Goal: Task Accomplishment & Management: Use online tool/utility

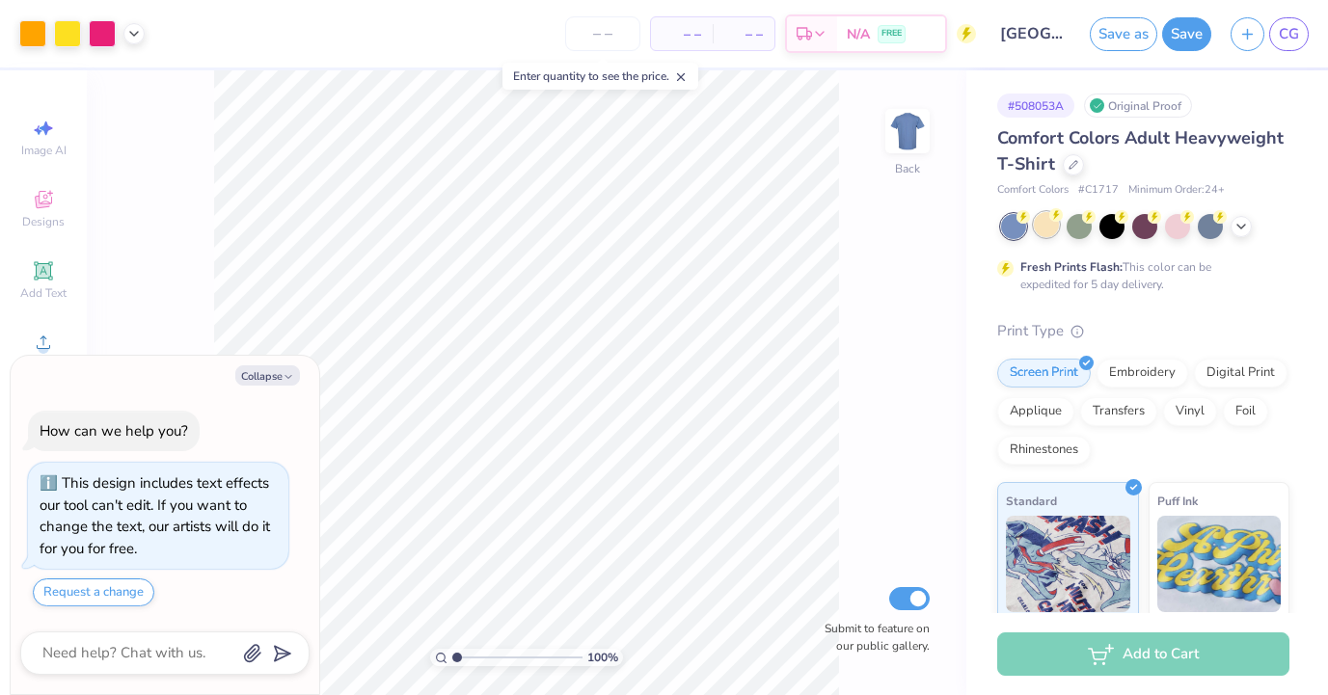
click at [1045, 229] on div at bounding box center [1046, 224] width 25 height 25
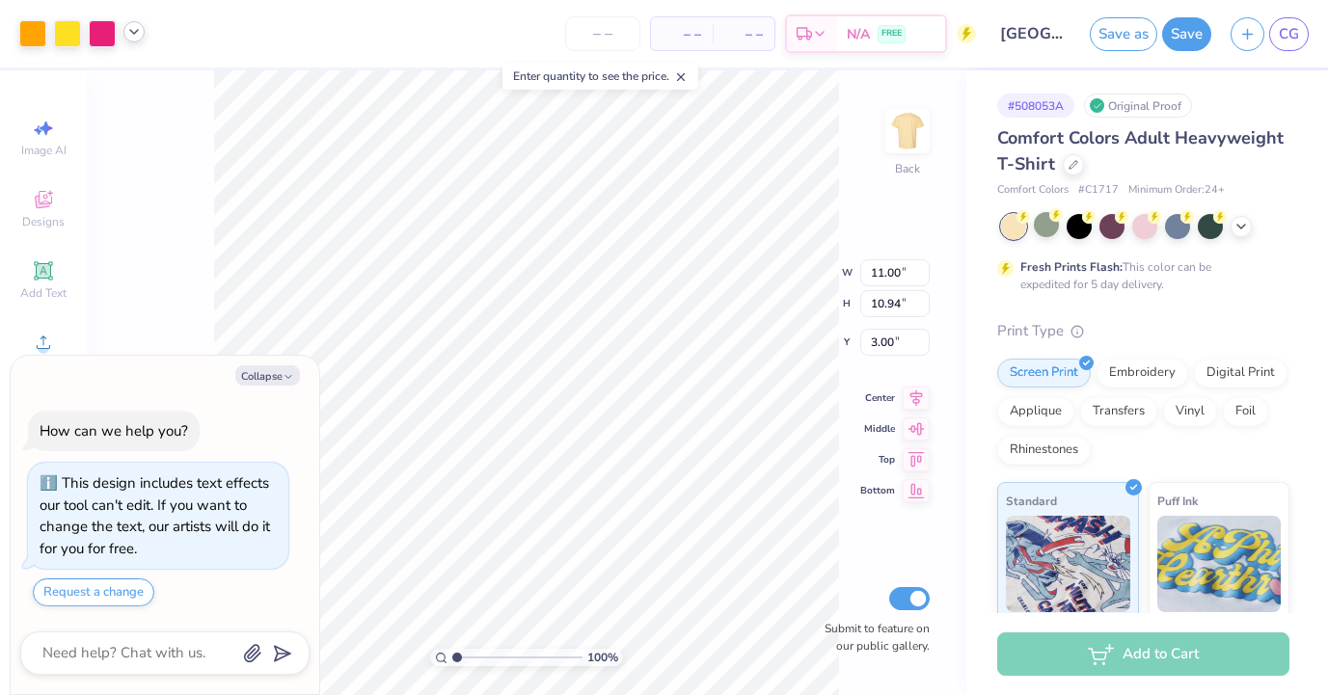
click at [134, 32] on polyline at bounding box center [134, 32] width 8 height 4
click at [64, 29] on div at bounding box center [67, 31] width 27 height 27
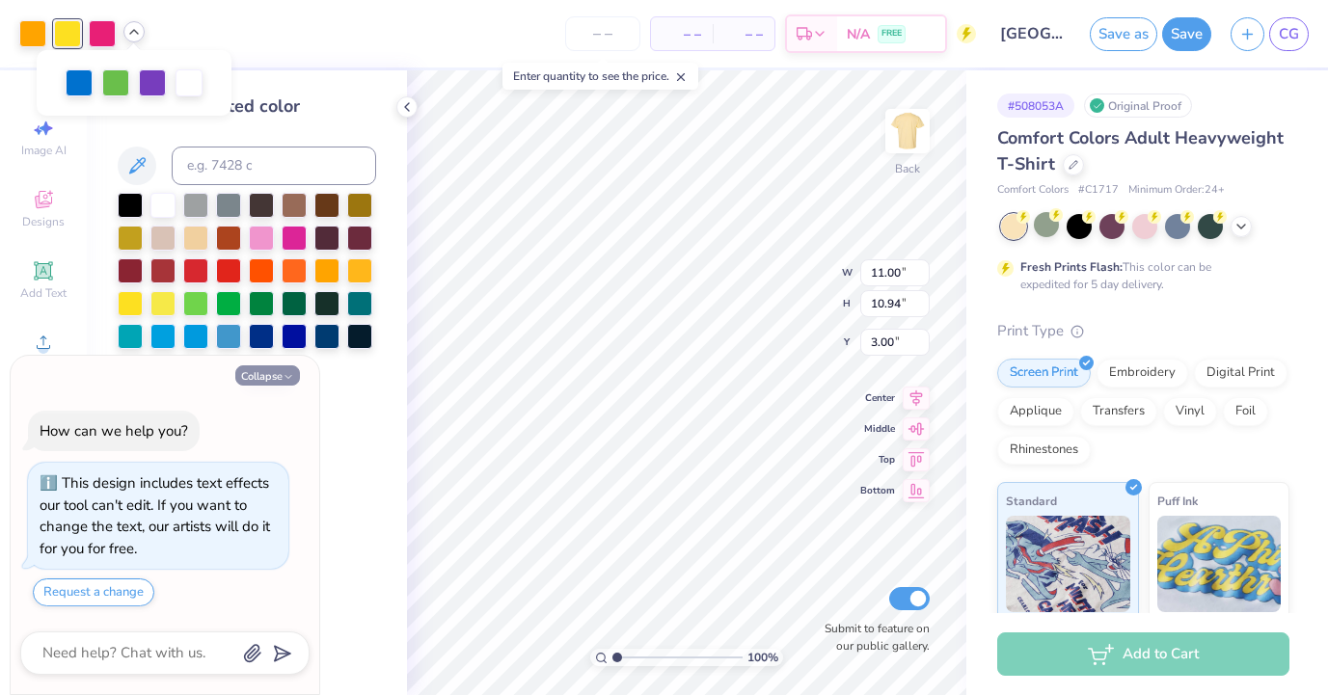
click at [284, 375] on icon "button" at bounding box center [289, 377] width 12 height 12
type textarea "x"
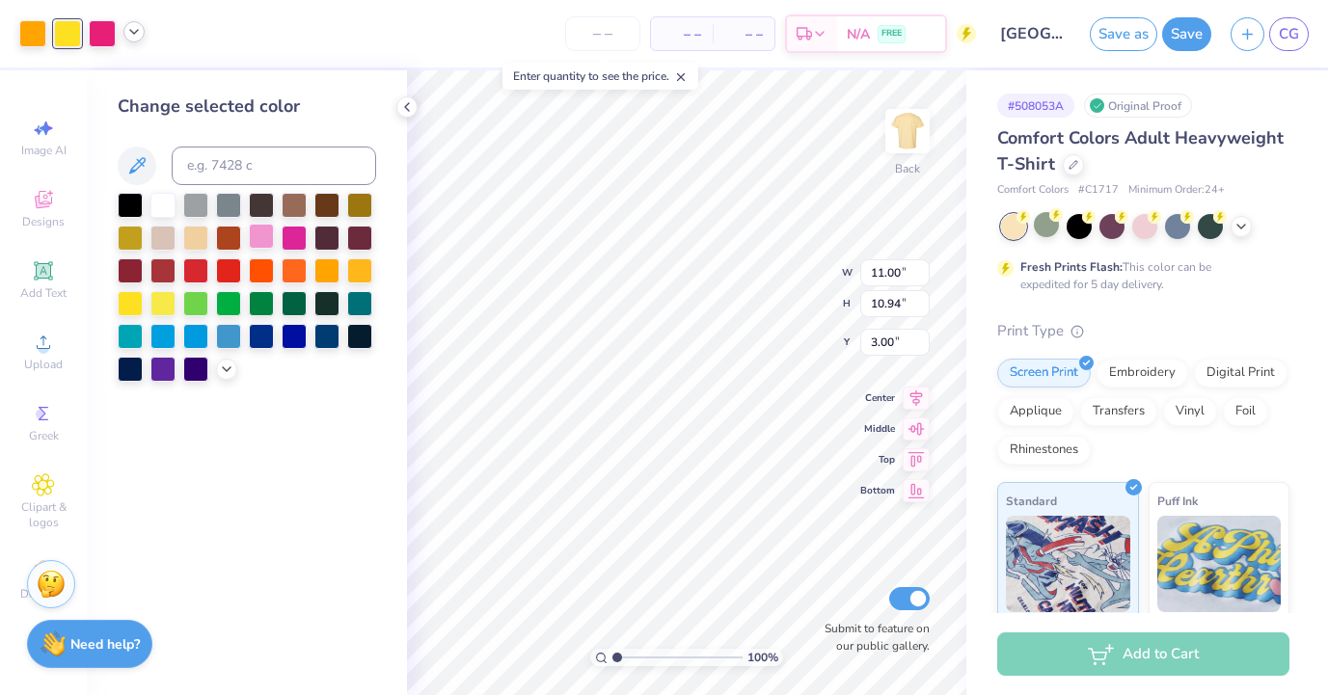
click at [259, 242] on div at bounding box center [261, 236] width 25 height 25
click at [132, 31] on icon at bounding box center [133, 31] width 15 height 15
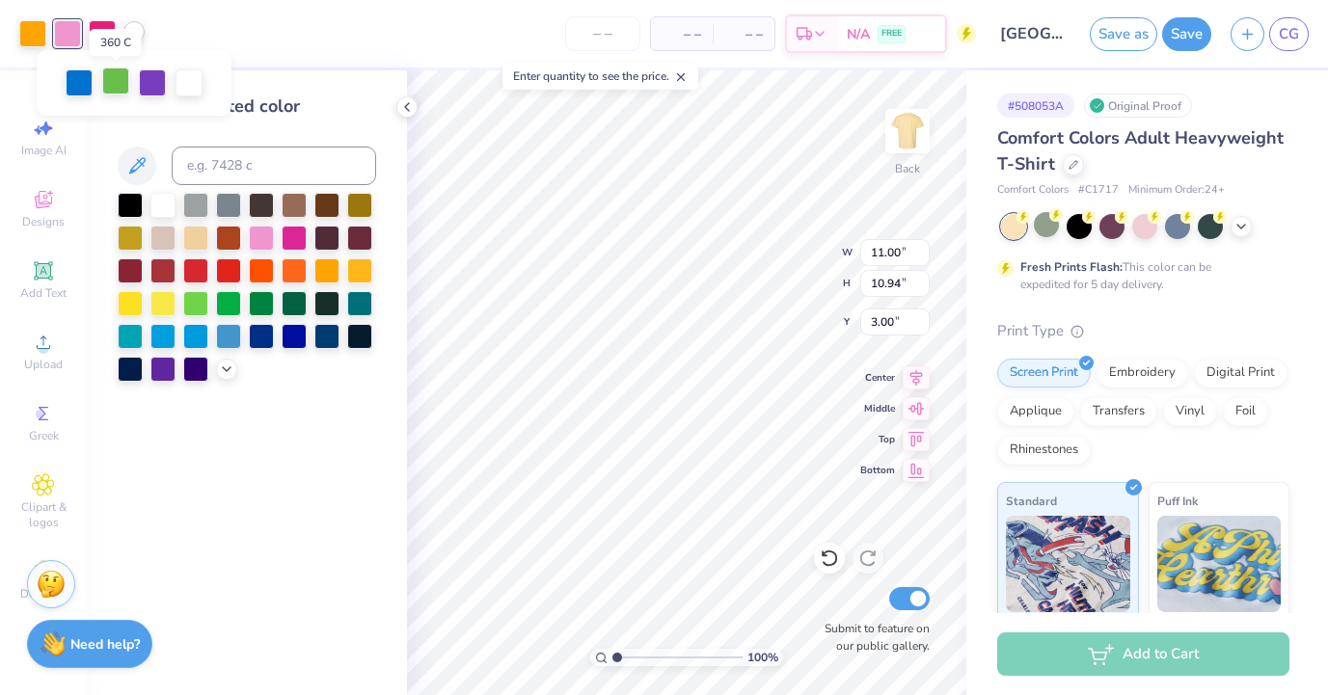
click at [119, 85] on div at bounding box center [115, 81] width 27 height 27
click at [224, 357] on div at bounding box center [226, 367] width 21 height 21
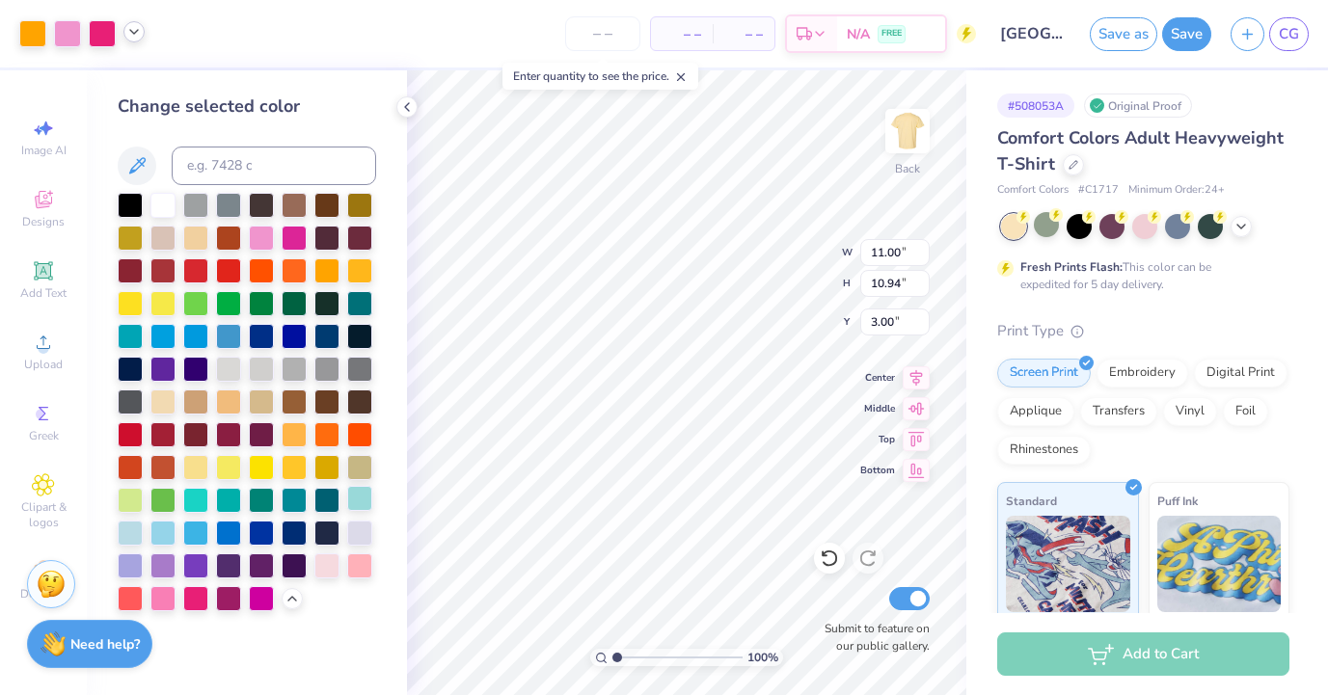
click at [359, 501] on div at bounding box center [359, 498] width 25 height 25
click at [163, 532] on div at bounding box center [162, 531] width 25 height 25
click at [194, 533] on div at bounding box center [195, 531] width 25 height 25
click at [131, 38] on icon at bounding box center [133, 31] width 15 height 15
click at [154, 87] on div at bounding box center [152, 81] width 27 height 27
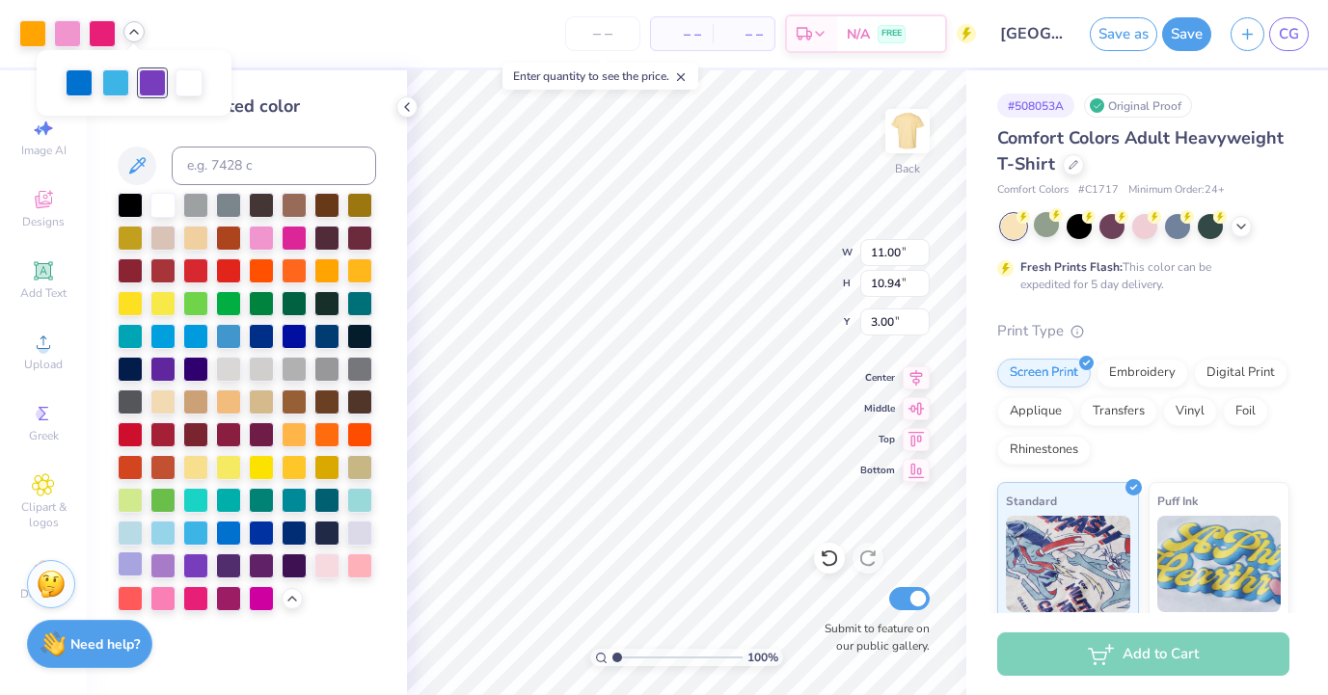
click at [129, 561] on div at bounding box center [130, 564] width 25 height 25
click at [224, 466] on div at bounding box center [228, 465] width 25 height 25
click at [294, 430] on div at bounding box center [294, 433] width 25 height 25
click at [165, 302] on div at bounding box center [162, 301] width 25 height 25
click at [118, 300] on div at bounding box center [130, 301] width 25 height 25
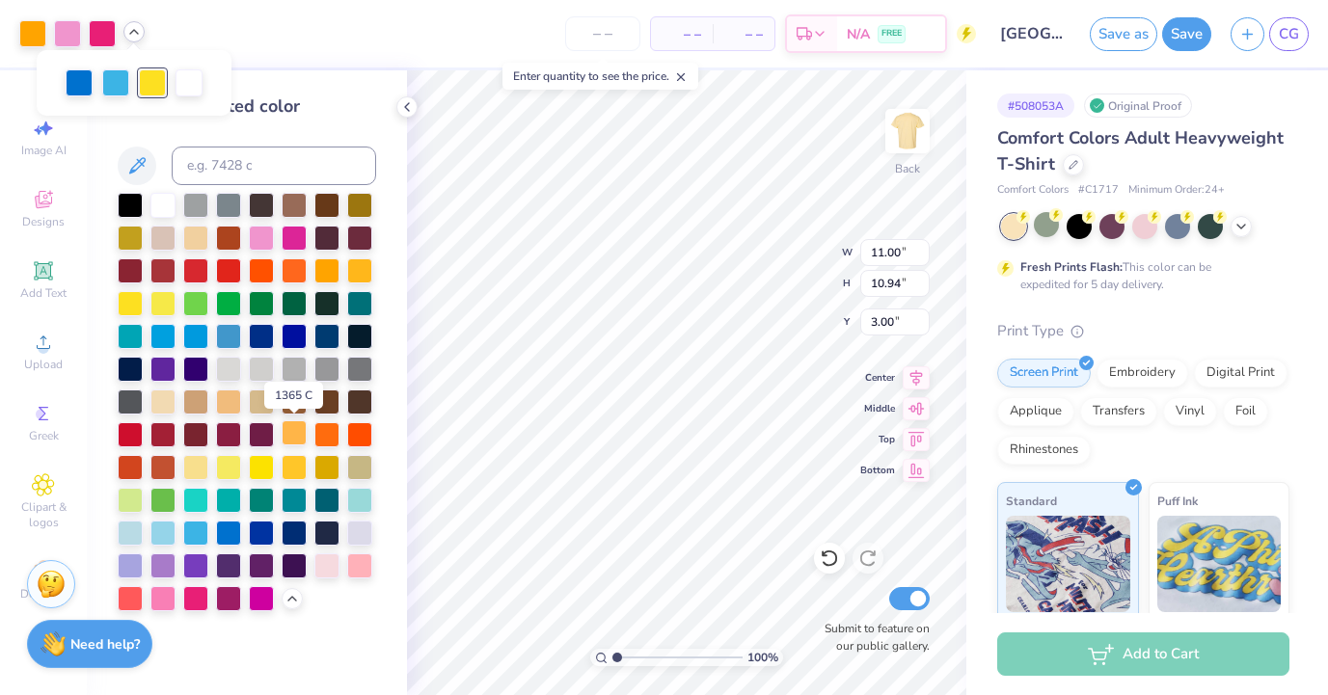
click at [293, 442] on div at bounding box center [294, 433] width 25 height 25
click at [34, 41] on div at bounding box center [32, 31] width 27 height 27
click at [364, 432] on div at bounding box center [359, 433] width 25 height 25
click at [199, 331] on div at bounding box center [195, 334] width 25 height 25
click at [158, 330] on div at bounding box center [162, 334] width 25 height 25
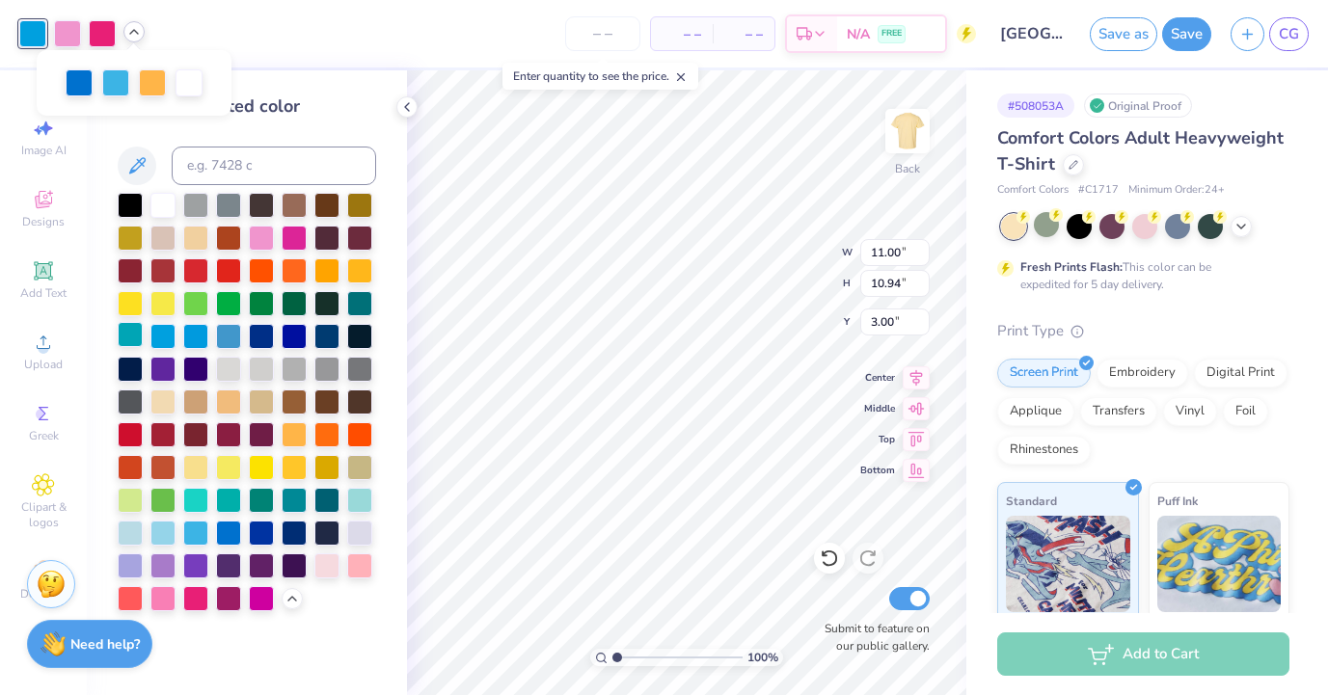
click at [121, 330] on div at bounding box center [130, 334] width 25 height 25
click at [343, 271] on div at bounding box center [247, 402] width 259 height 419
click at [350, 271] on div at bounding box center [359, 269] width 25 height 25
click at [331, 268] on div at bounding box center [326, 269] width 25 height 25
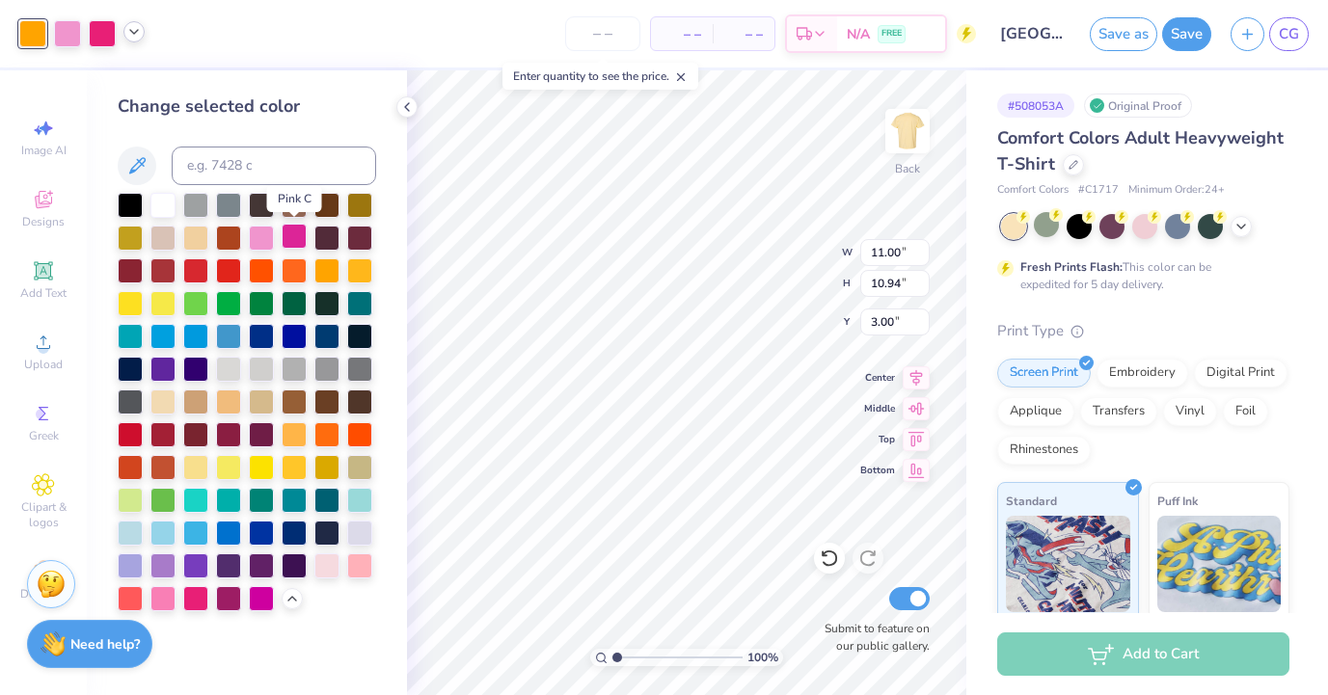
click at [292, 236] on div at bounding box center [294, 236] width 25 height 25
click at [327, 269] on div at bounding box center [326, 269] width 25 height 25
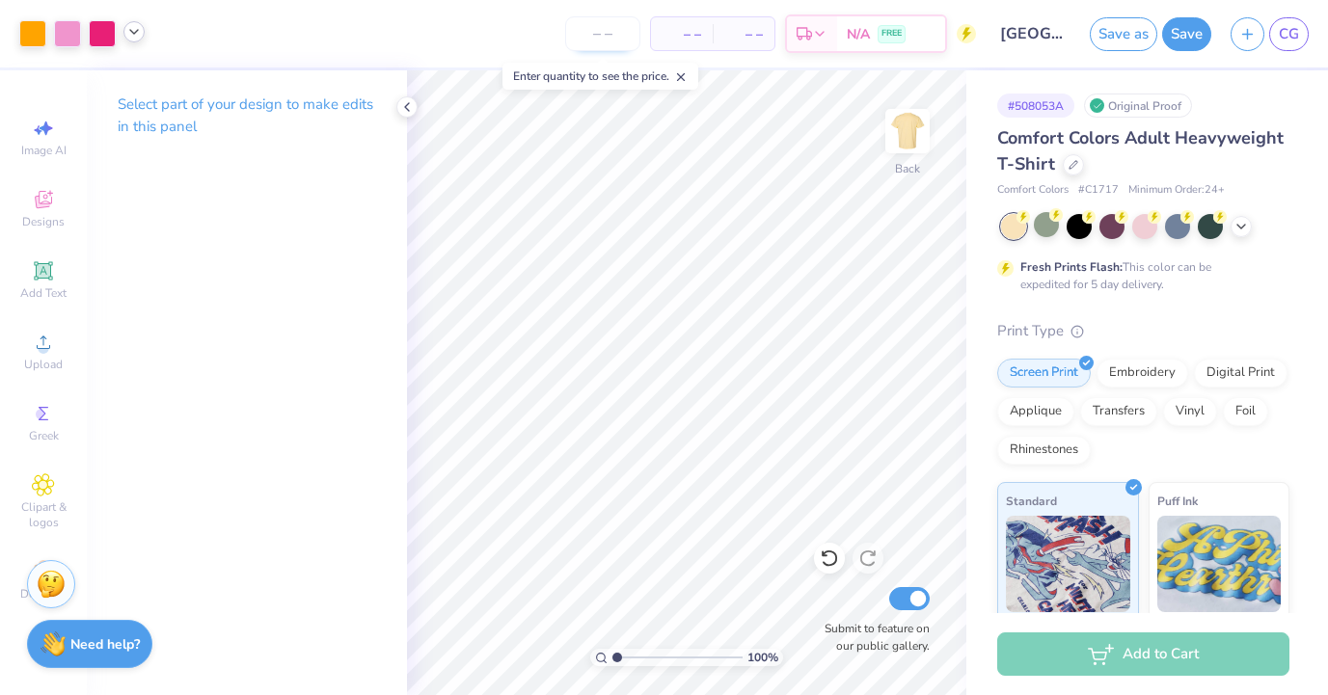
click at [586, 39] on input "number" at bounding box center [602, 33] width 75 height 35
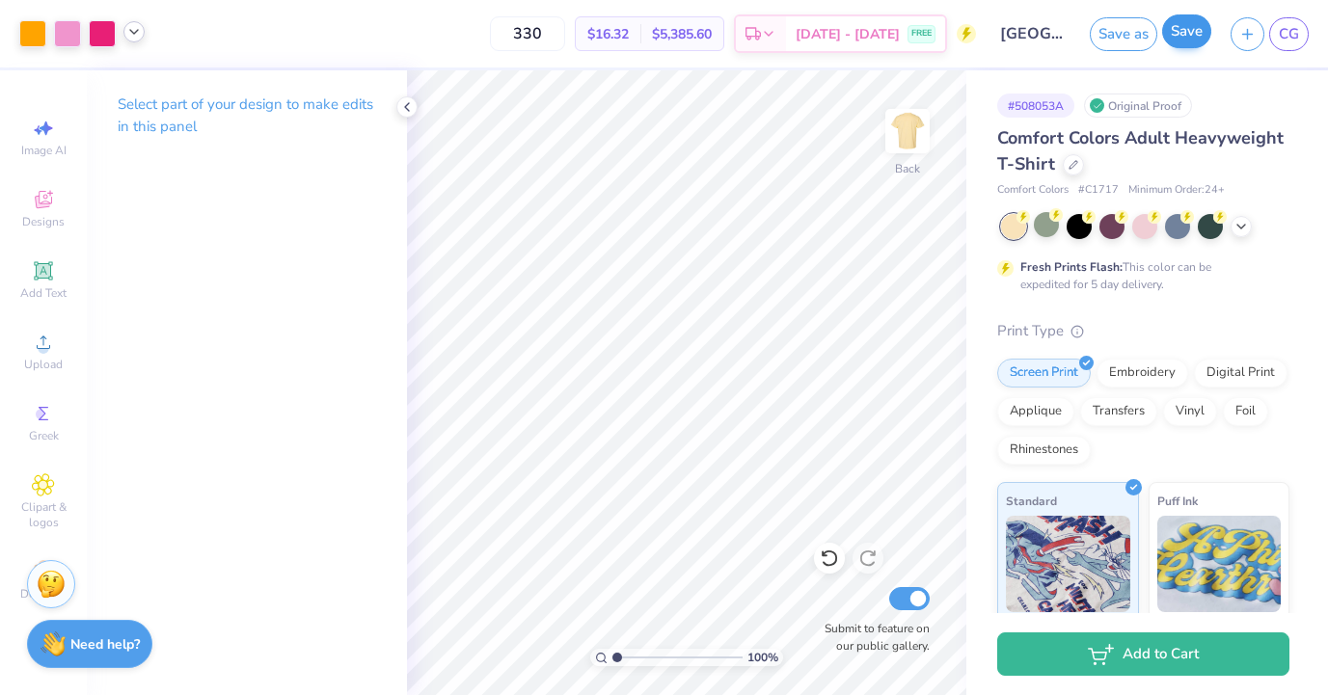
type input "330"
click at [1185, 36] on button "Save" at bounding box center [1186, 31] width 49 height 34
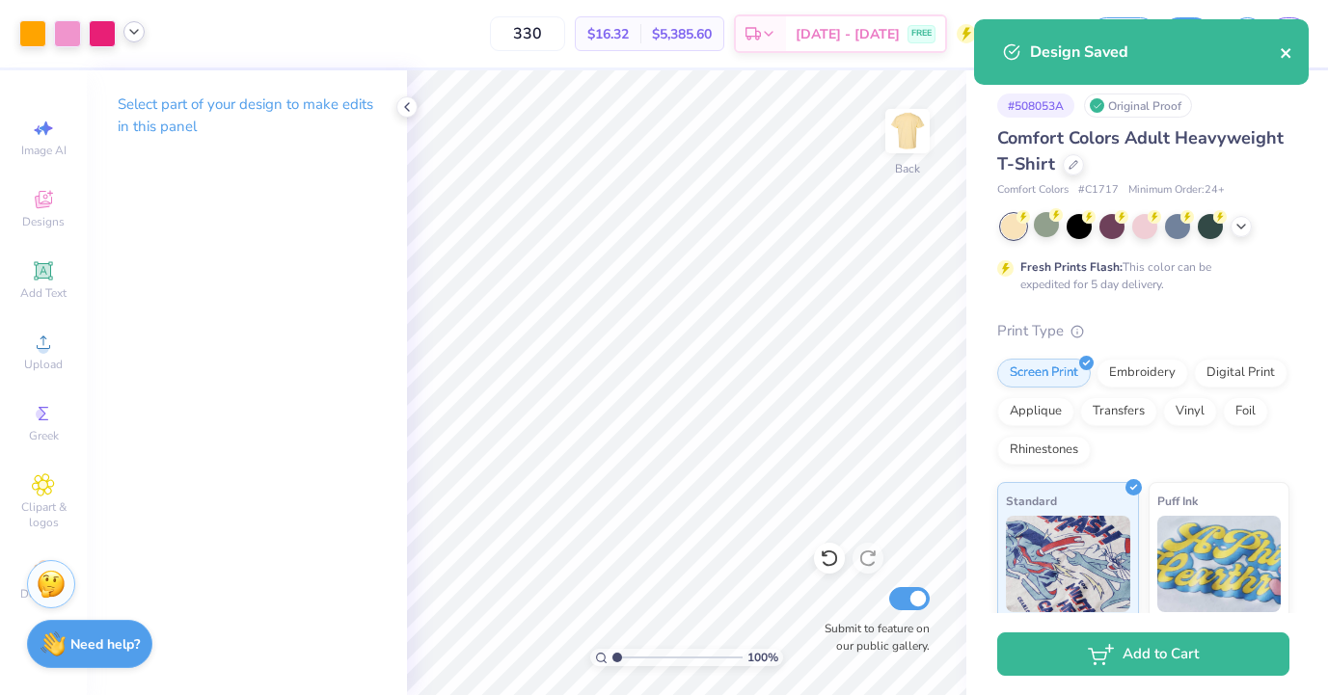
click at [1292, 53] on icon "close" at bounding box center [1287, 52] width 14 height 15
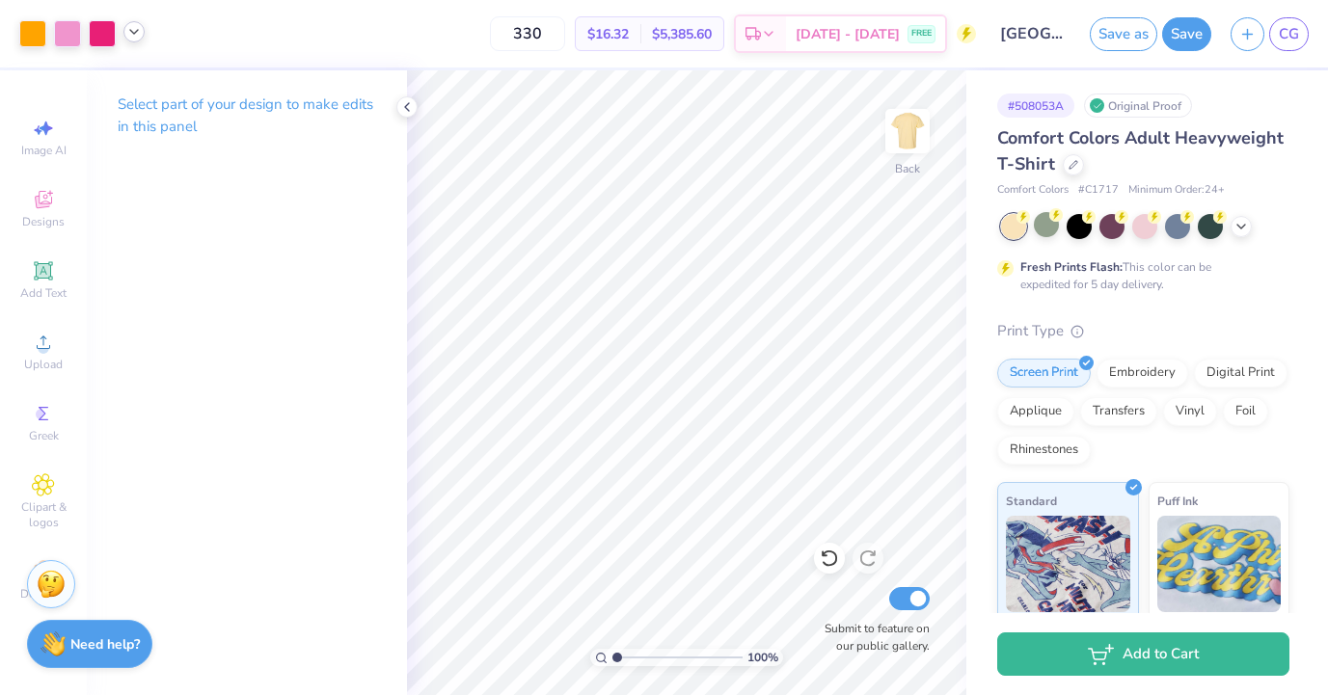
click at [1286, 23] on div "Design Saved" at bounding box center [1141, 19] width 342 height 8
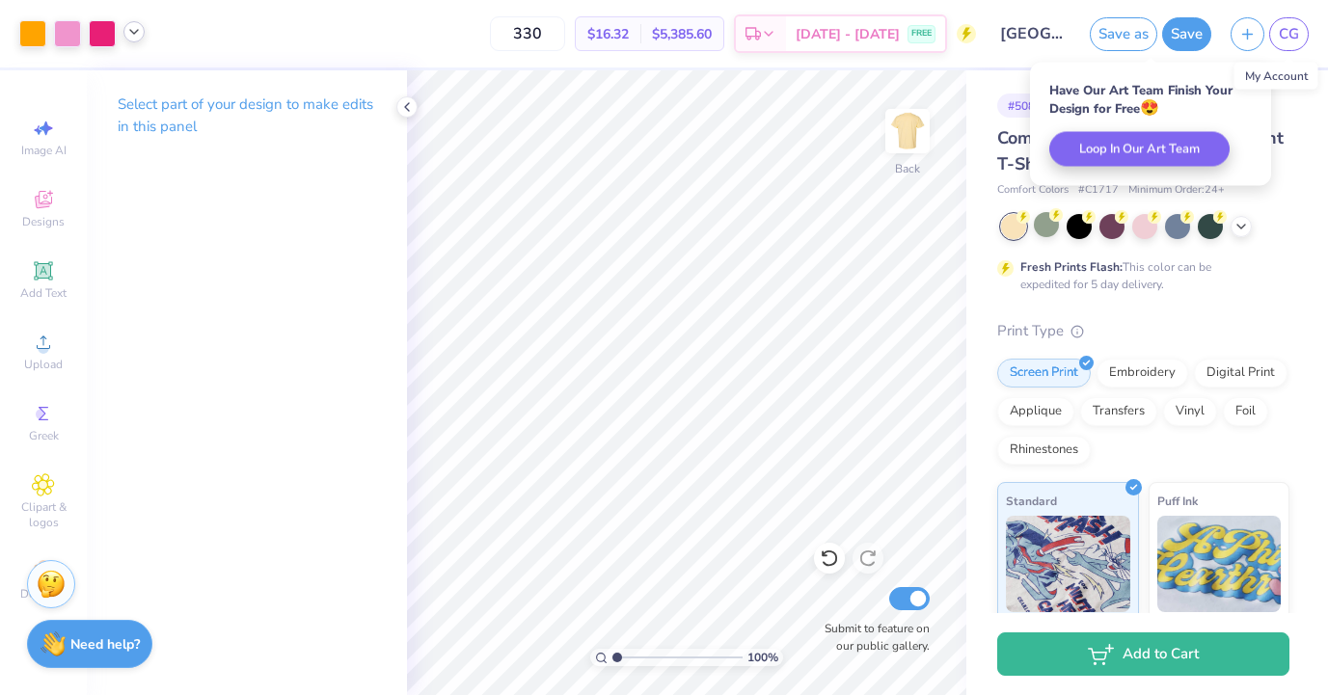
click at [1286, 30] on span "CG" at bounding box center [1289, 34] width 20 height 22
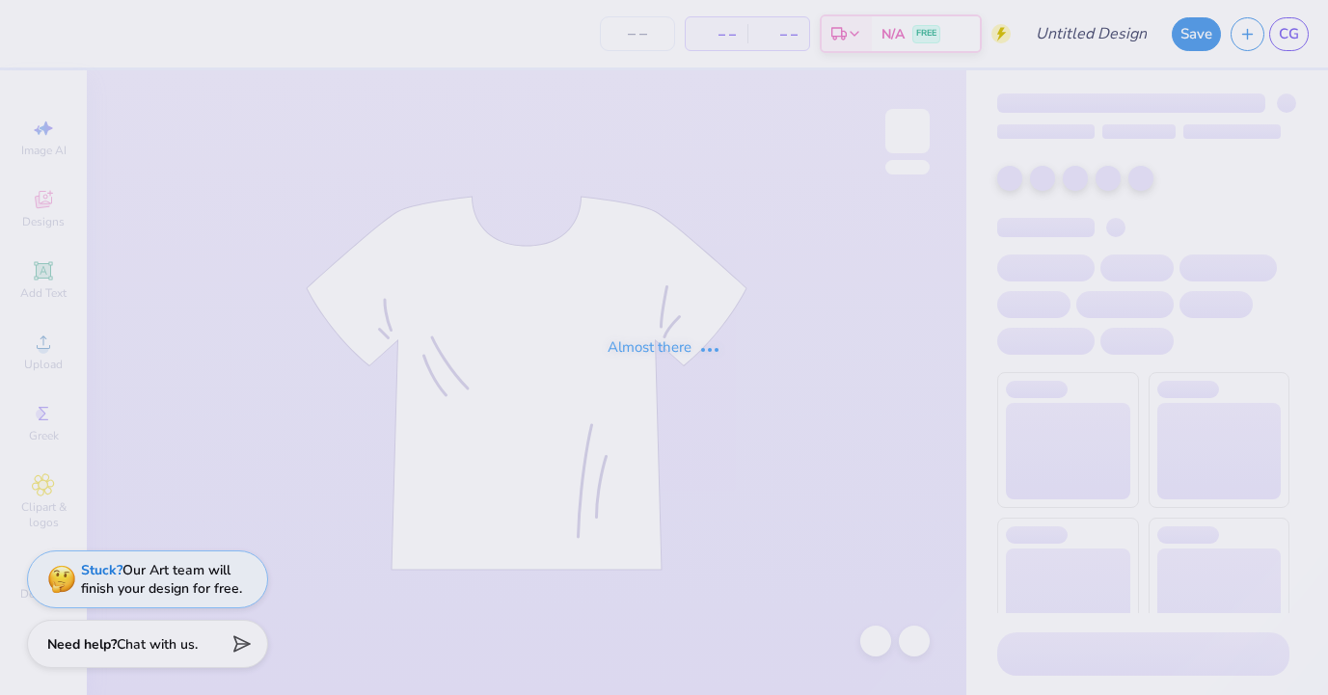
type input "[GEOGRAPHIC_DATA] : [PERSON_NAME]"
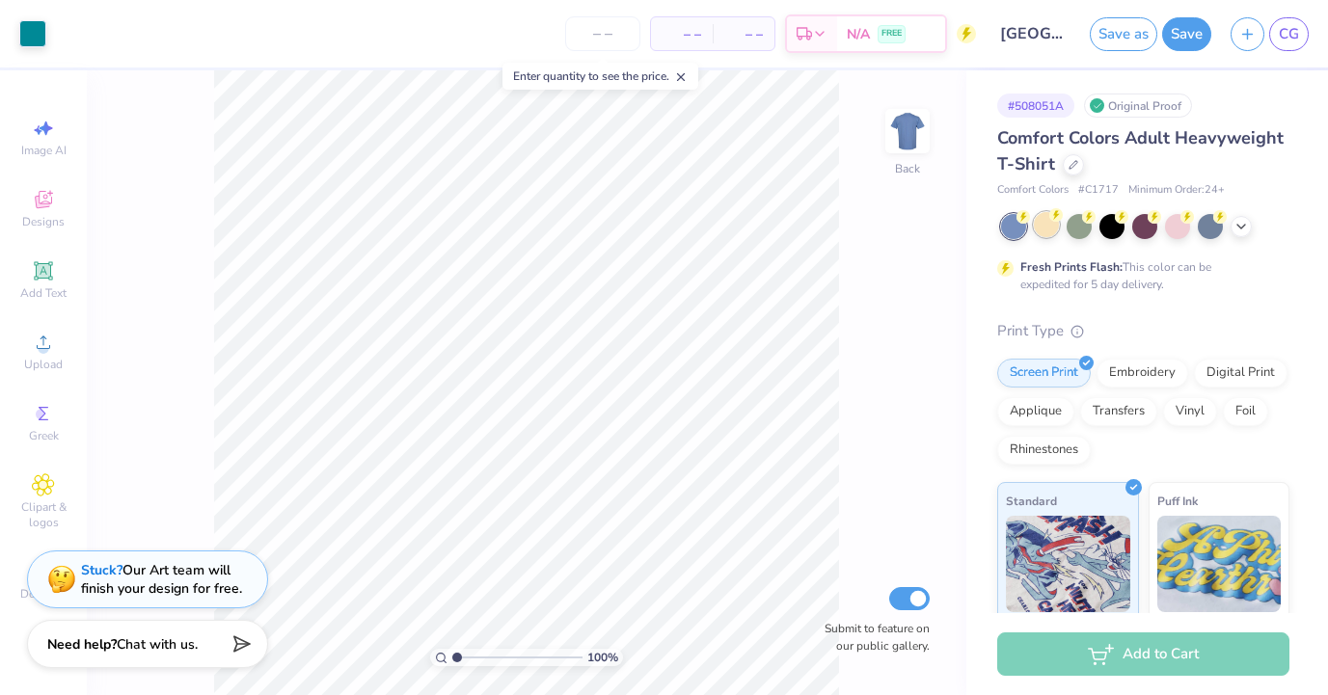
click at [1051, 221] on div at bounding box center [1046, 224] width 25 height 25
click at [36, 41] on div at bounding box center [32, 31] width 27 height 27
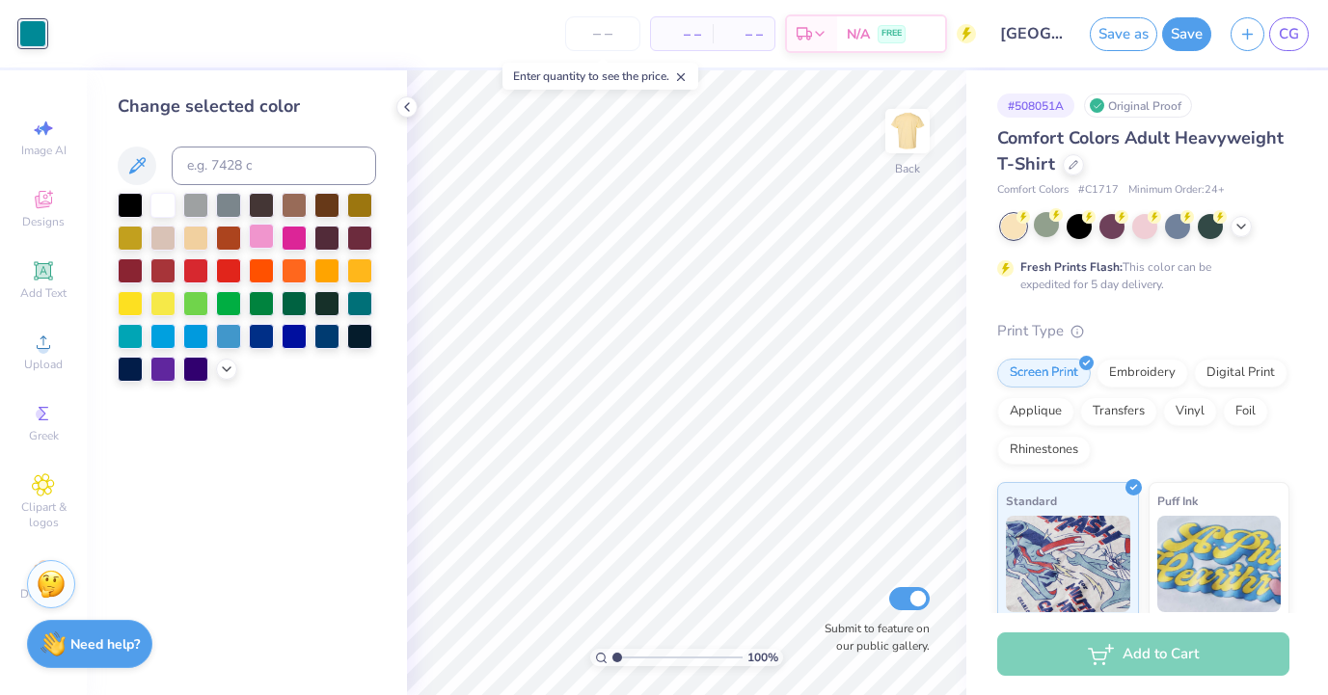
click at [265, 247] on div at bounding box center [261, 236] width 25 height 25
click at [607, 31] on input "number" at bounding box center [602, 33] width 75 height 35
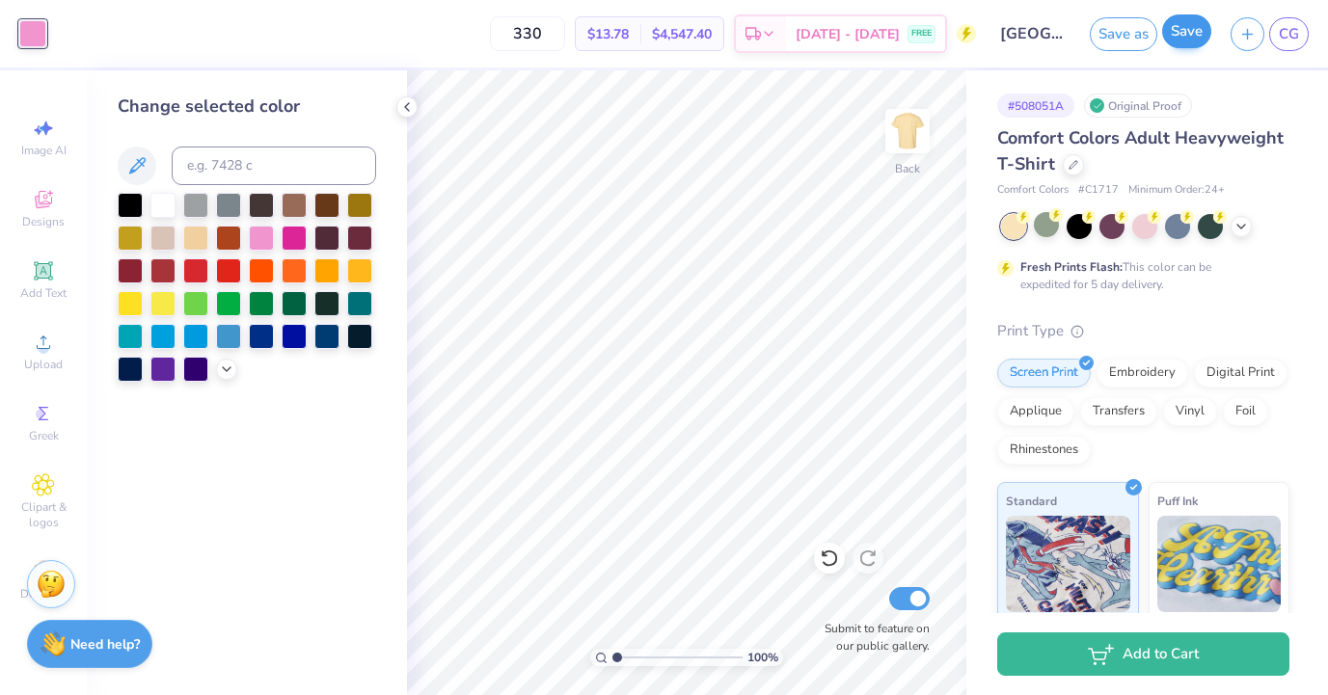
type input "330"
click at [1181, 32] on button "Save" at bounding box center [1186, 31] width 49 height 34
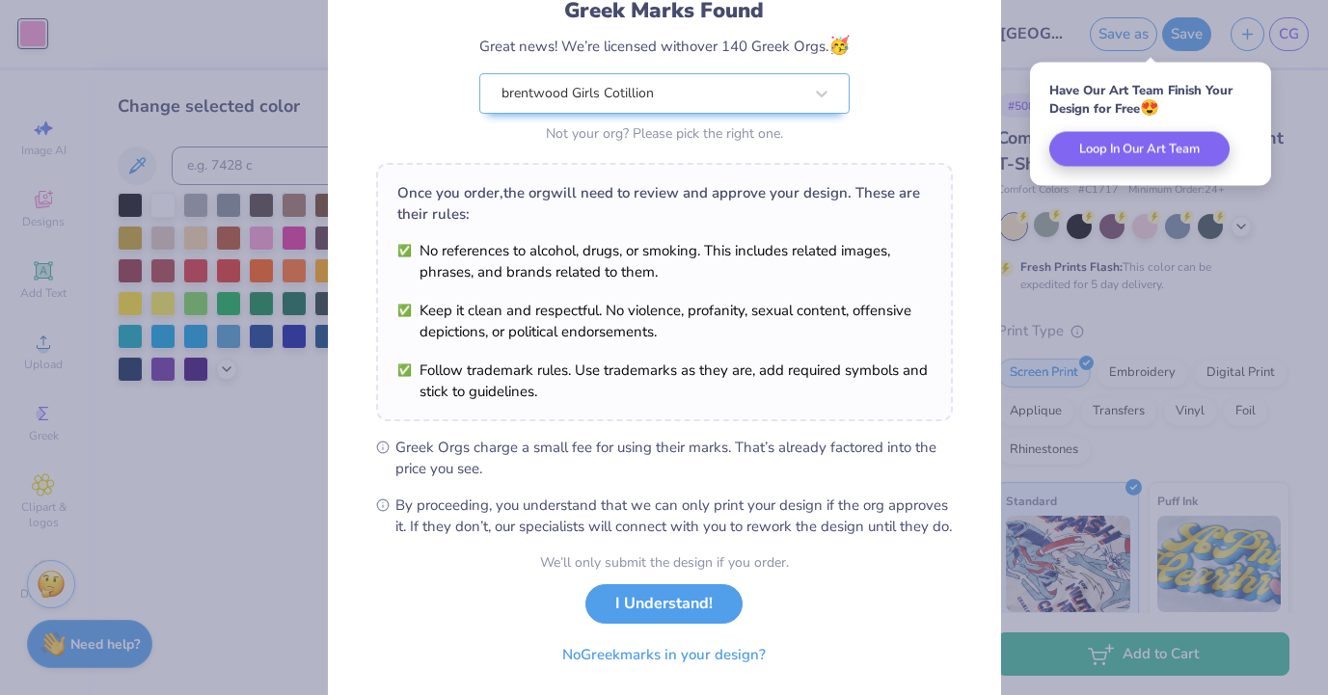
scroll to position [207, 0]
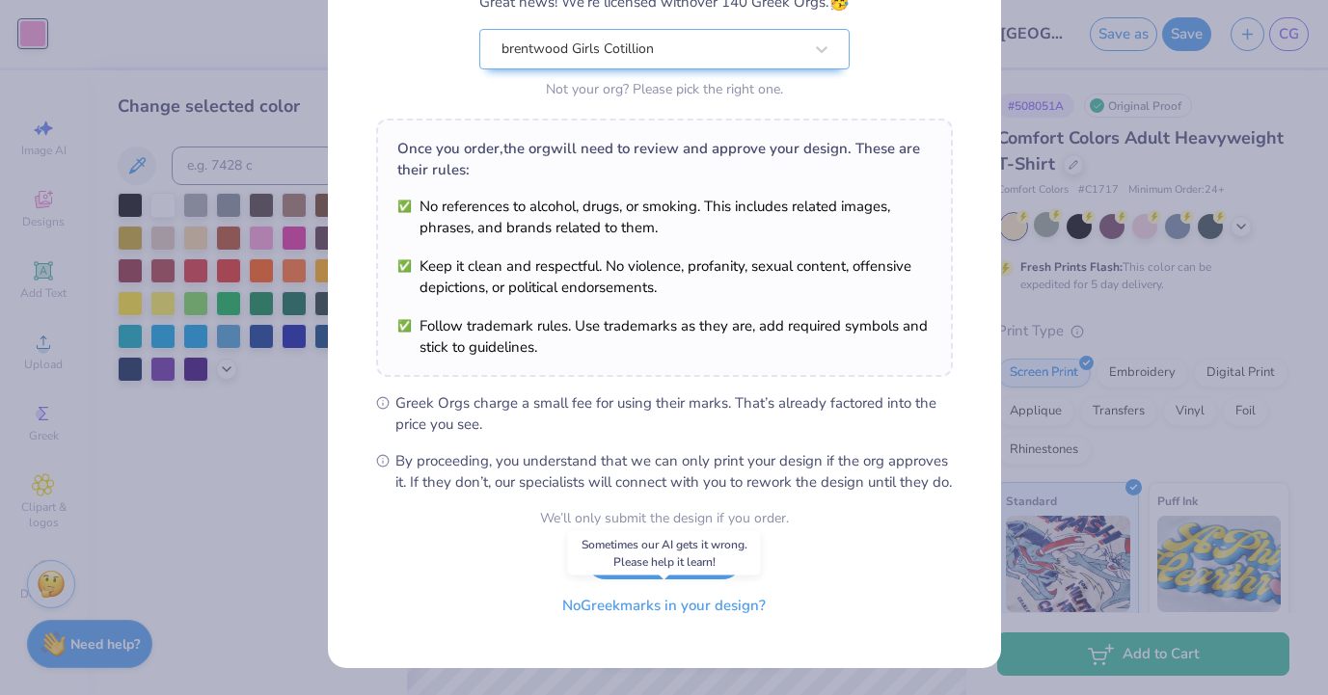
click at [659, 614] on button "No Greek marks in your design?" at bounding box center [664, 606] width 236 height 40
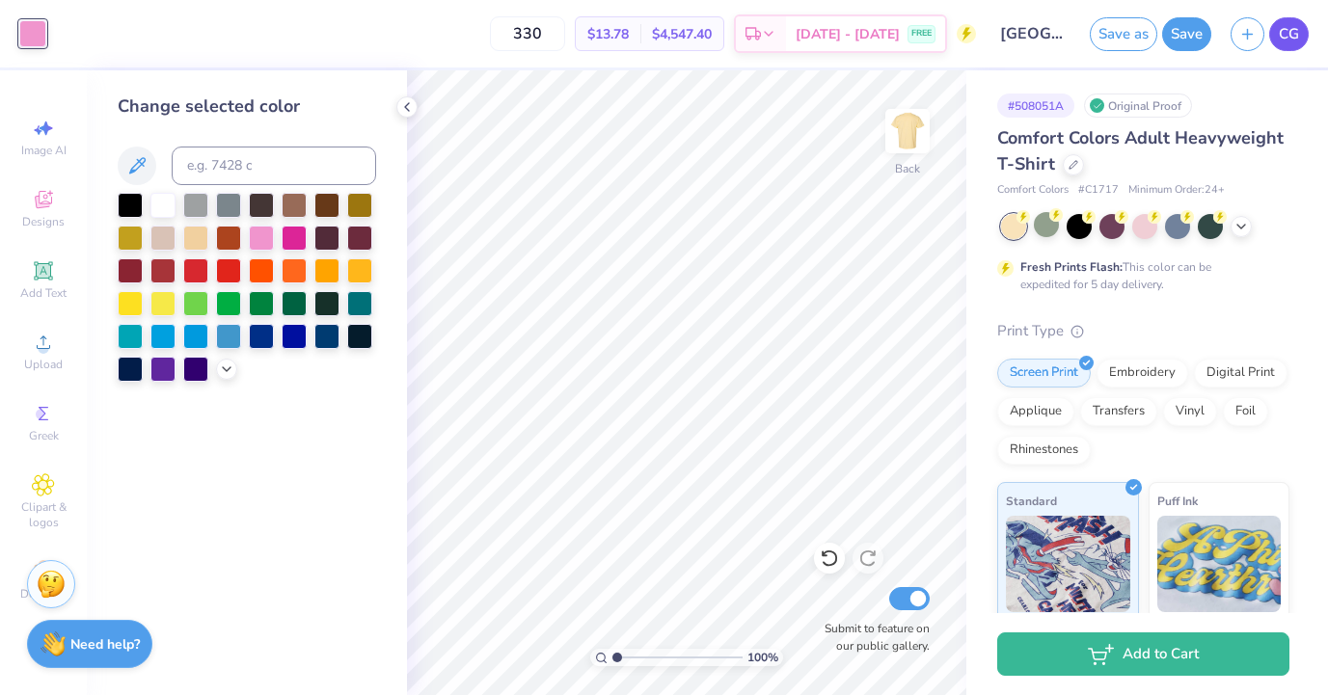
click at [1302, 35] on link "CG" at bounding box center [1289, 34] width 40 height 34
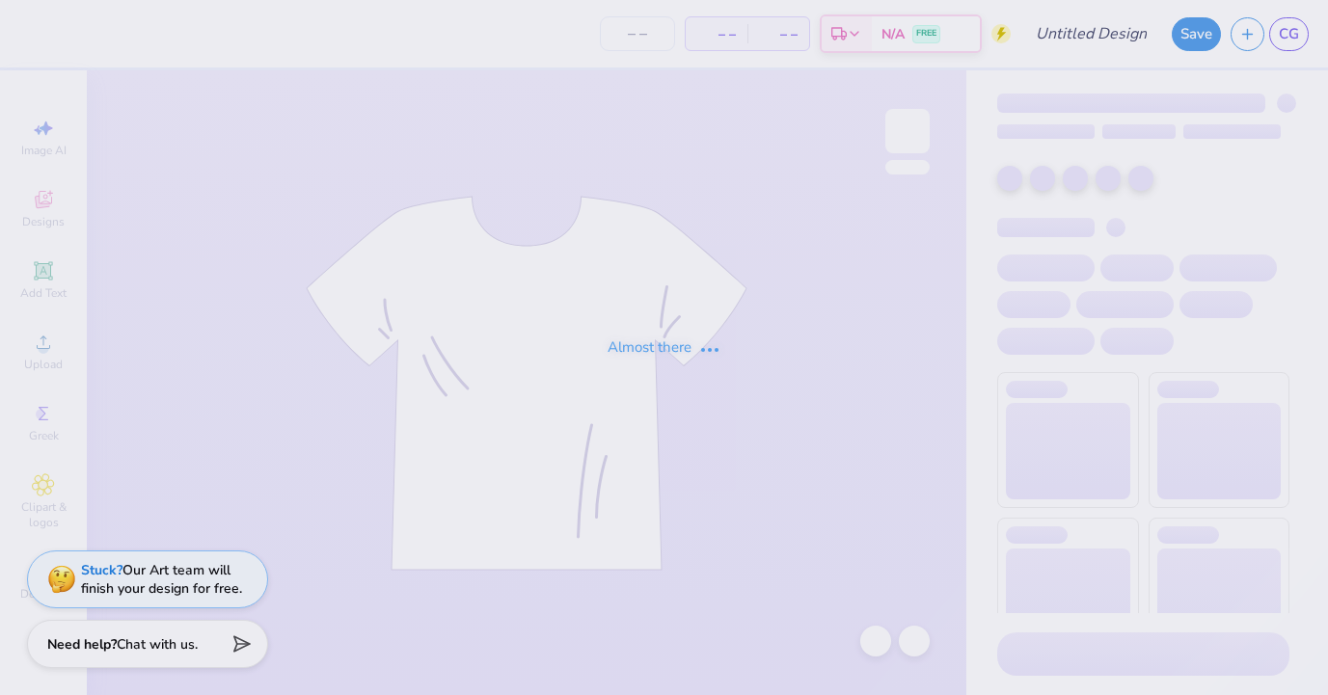
type input "[PERSON_NAME] : [GEOGRAPHIC_DATA]"
type input "24"
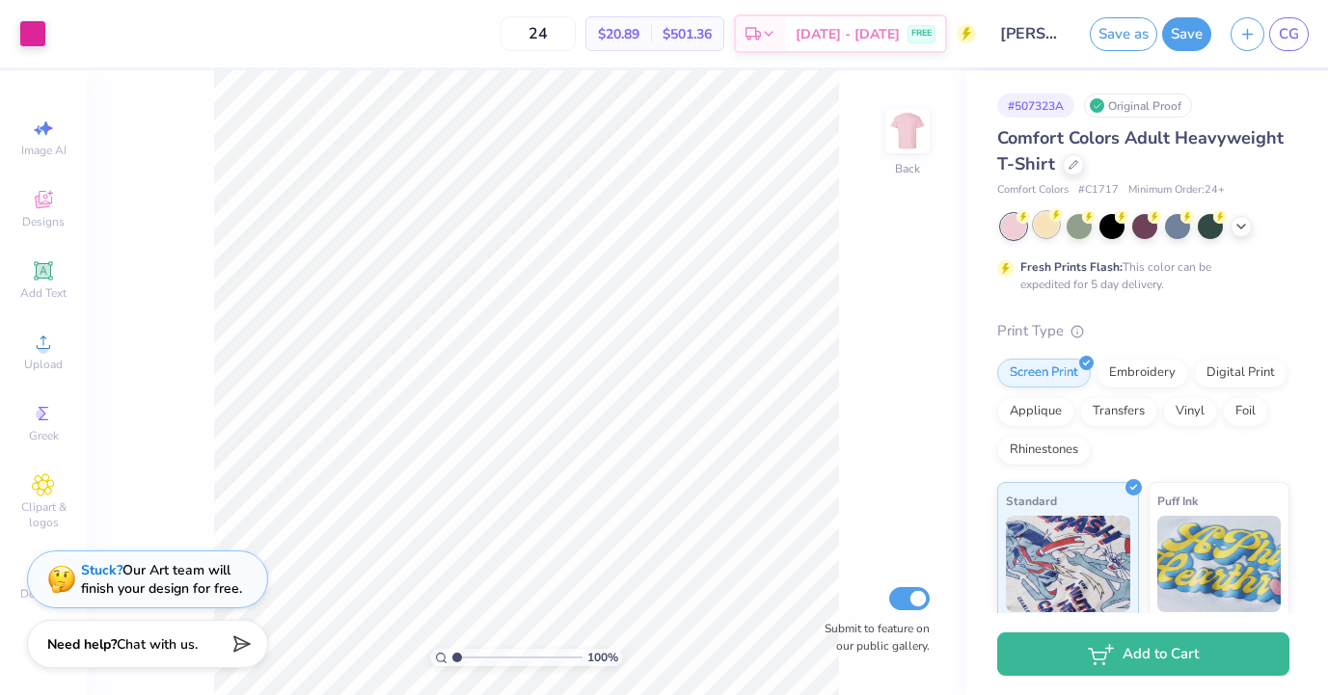
click at [1054, 229] on div at bounding box center [1046, 224] width 25 height 25
click at [45, 44] on div at bounding box center [32, 31] width 27 height 27
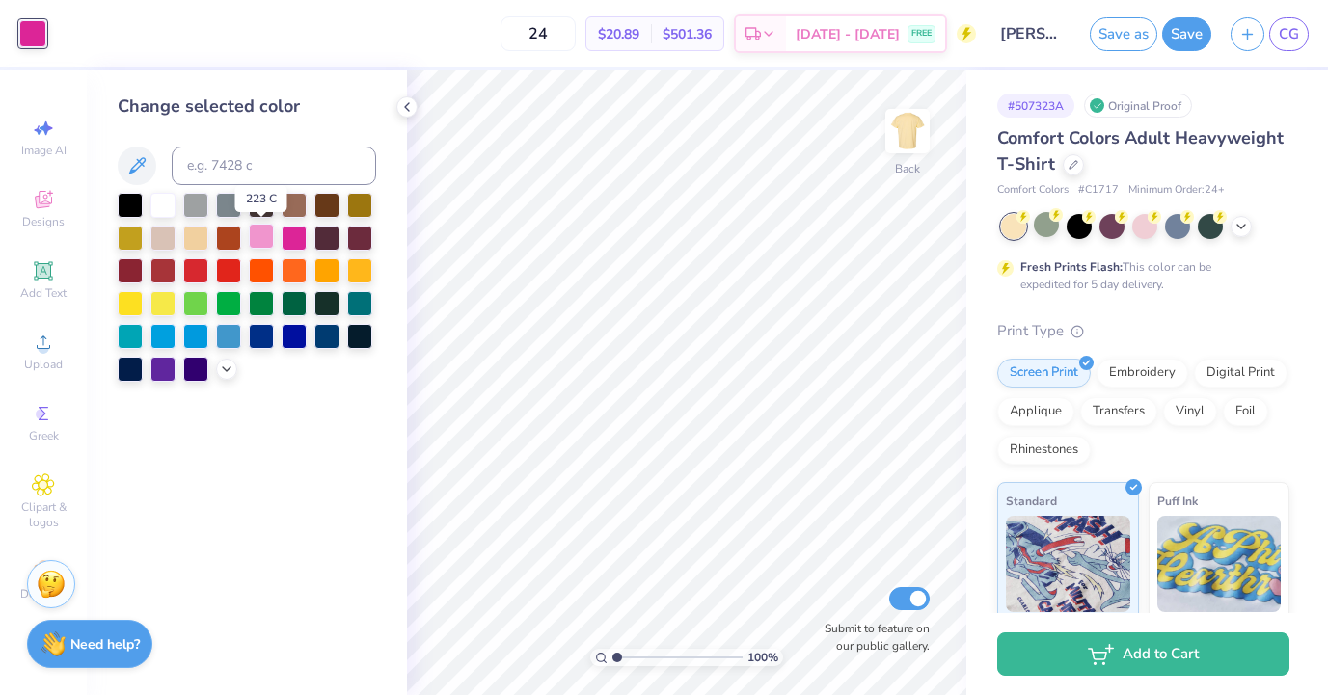
click at [262, 241] on div at bounding box center [261, 236] width 25 height 25
click at [213, 370] on div at bounding box center [247, 287] width 259 height 189
click at [219, 372] on icon at bounding box center [226, 367] width 15 height 15
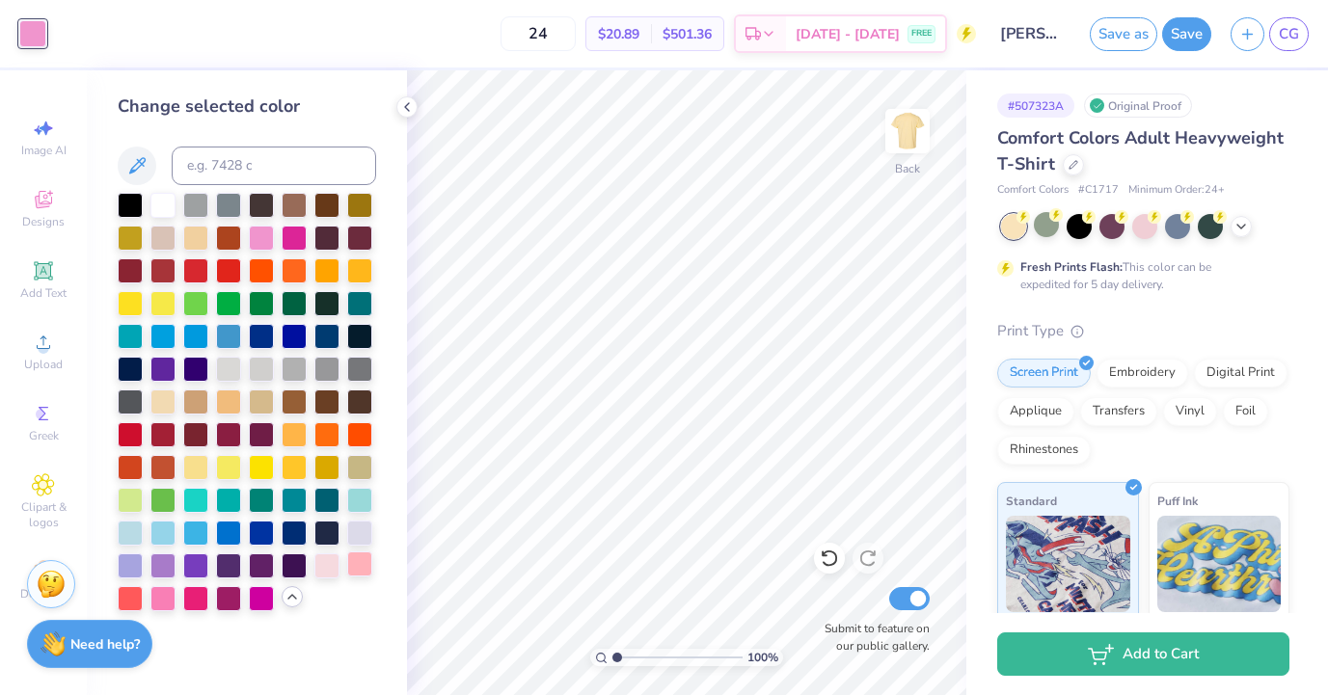
click at [367, 568] on div at bounding box center [359, 564] width 25 height 25
click at [136, 595] on div at bounding box center [130, 597] width 25 height 25
click at [154, 598] on div at bounding box center [162, 597] width 25 height 25
click at [1174, 35] on button "Save" at bounding box center [1186, 31] width 49 height 34
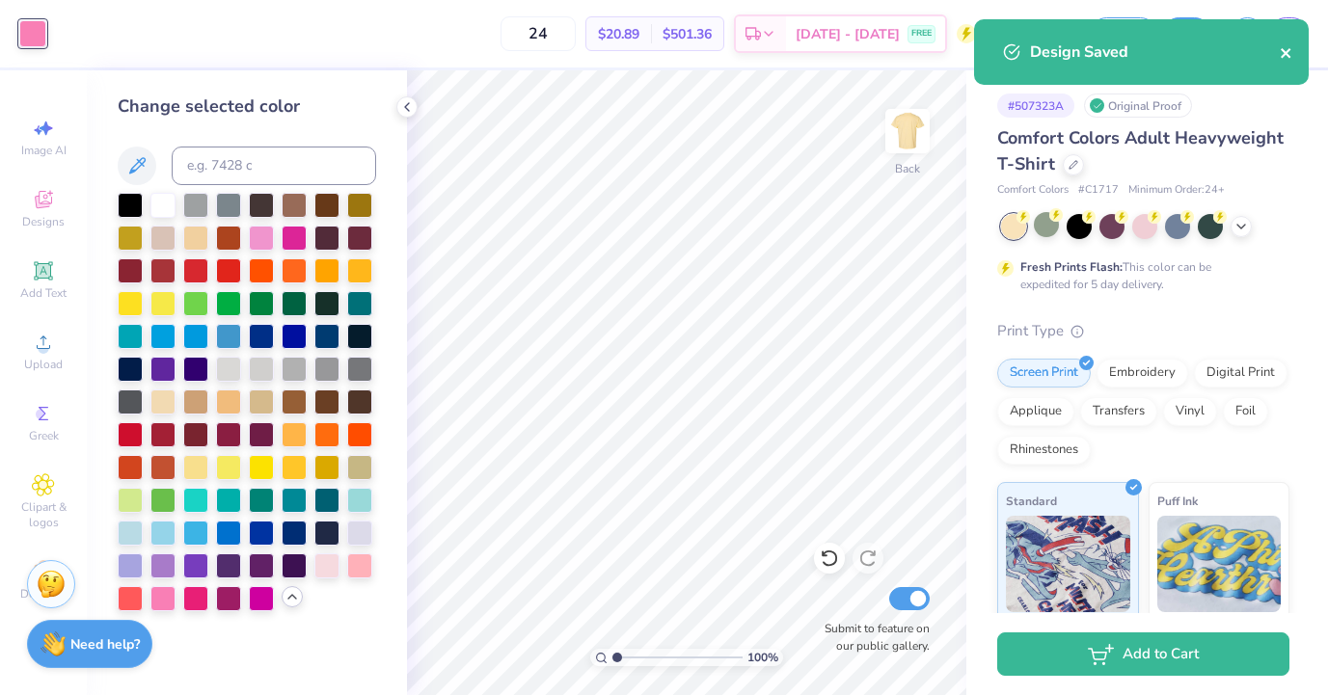
click at [1292, 47] on icon "close" at bounding box center [1287, 52] width 14 height 15
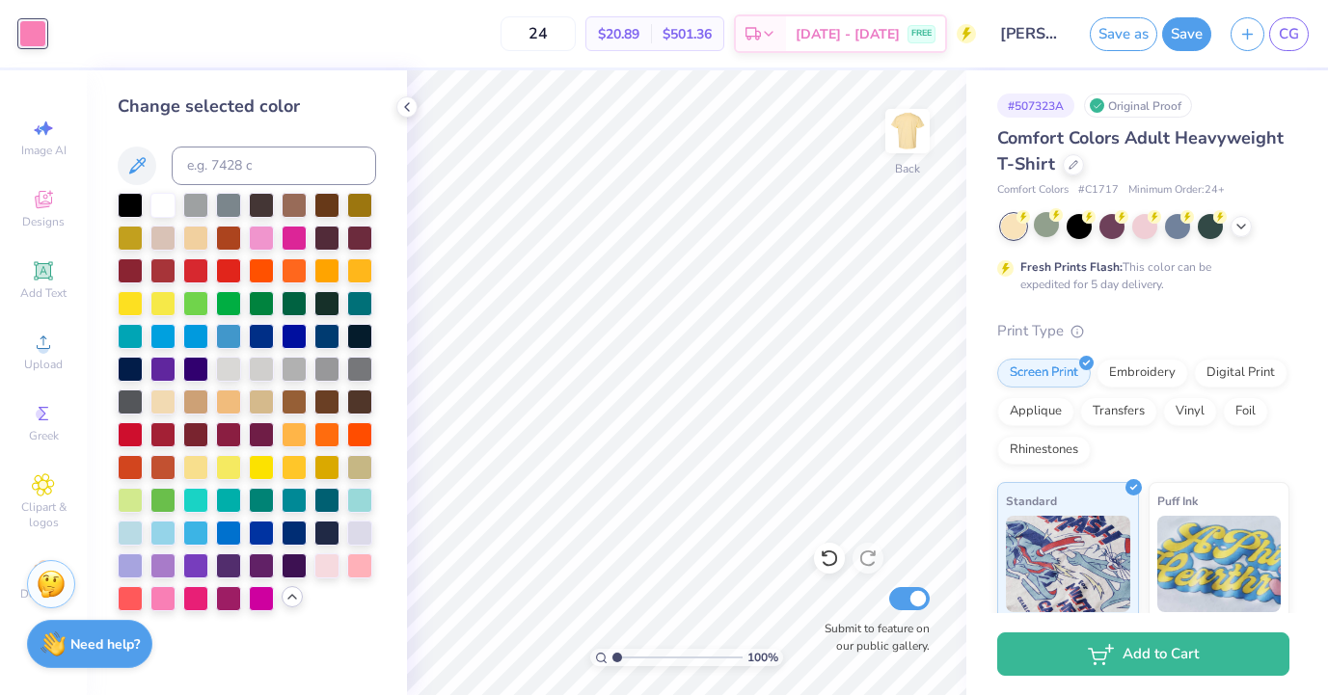
click at [1291, 31] on div "Design Saved" at bounding box center [1141, 59] width 342 height 88
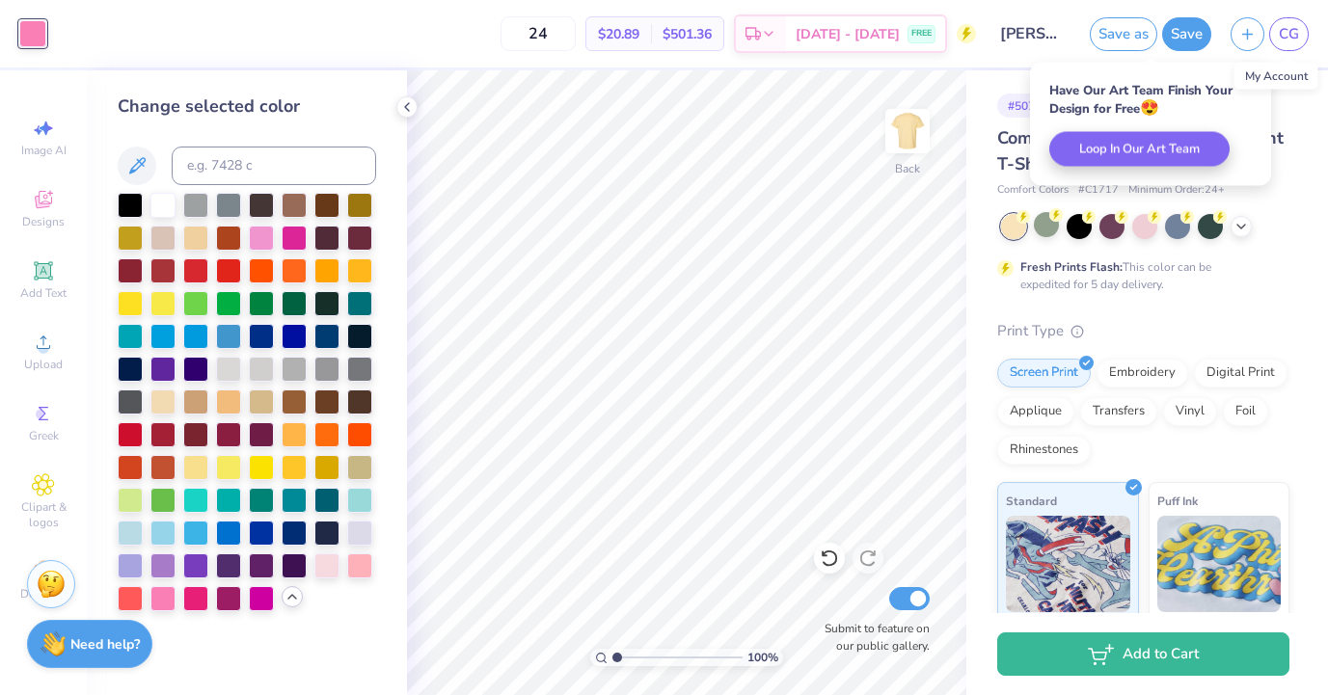
click at [1291, 31] on span "CG" at bounding box center [1289, 34] width 20 height 22
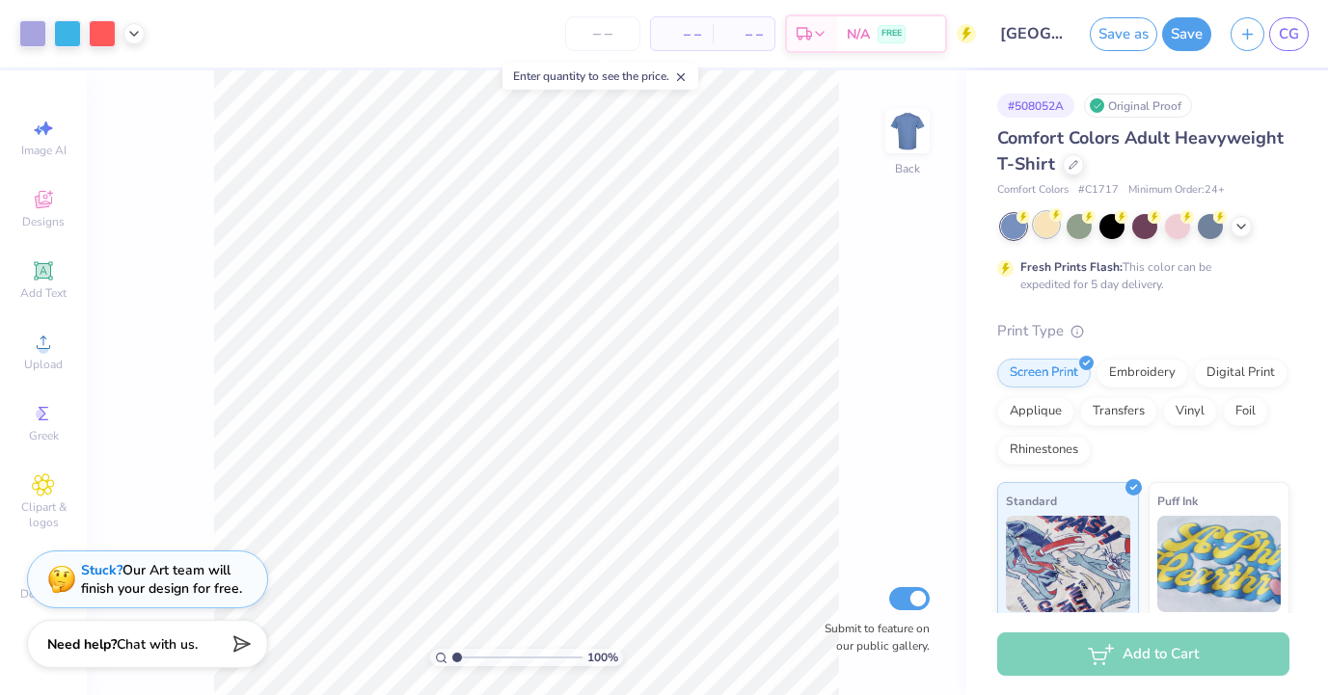
click at [1049, 234] on div at bounding box center [1046, 224] width 25 height 25
click at [49, 34] on div at bounding box center [81, 33] width 125 height 27
click at [44, 34] on div at bounding box center [32, 31] width 27 height 27
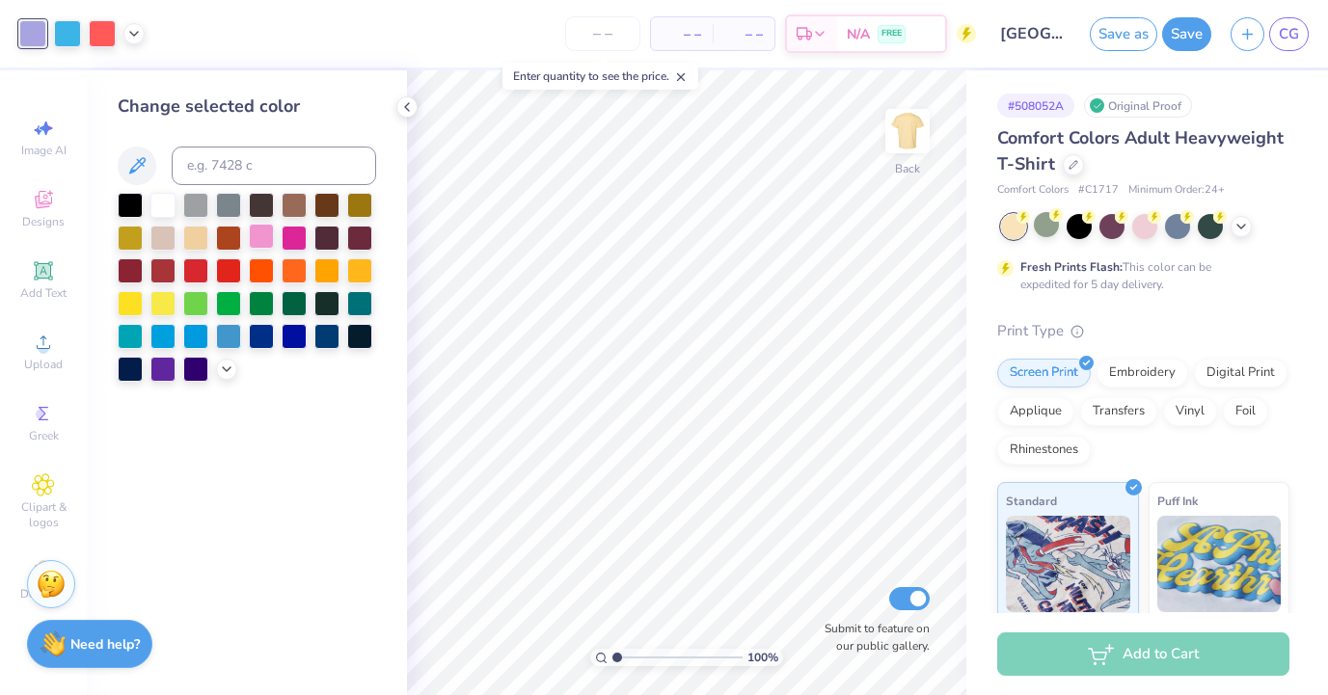
click at [264, 242] on div at bounding box center [261, 236] width 25 height 25
click at [71, 39] on div at bounding box center [67, 31] width 27 height 27
click at [222, 371] on icon at bounding box center [226, 367] width 15 height 15
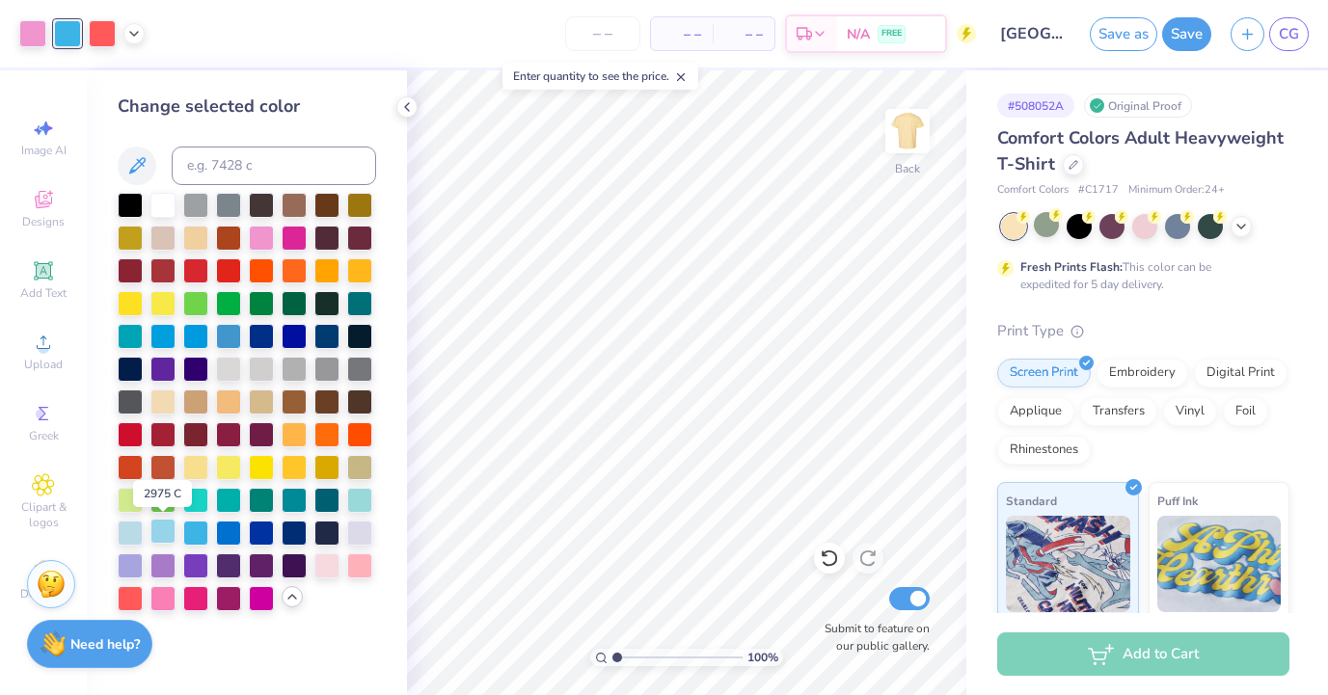
click at [168, 534] on div at bounding box center [162, 531] width 25 height 25
click at [131, 34] on icon at bounding box center [133, 31] width 15 height 15
click at [122, 80] on div at bounding box center [115, 81] width 27 height 27
click at [134, 503] on div at bounding box center [130, 498] width 25 height 25
click at [367, 562] on div at bounding box center [359, 564] width 25 height 25
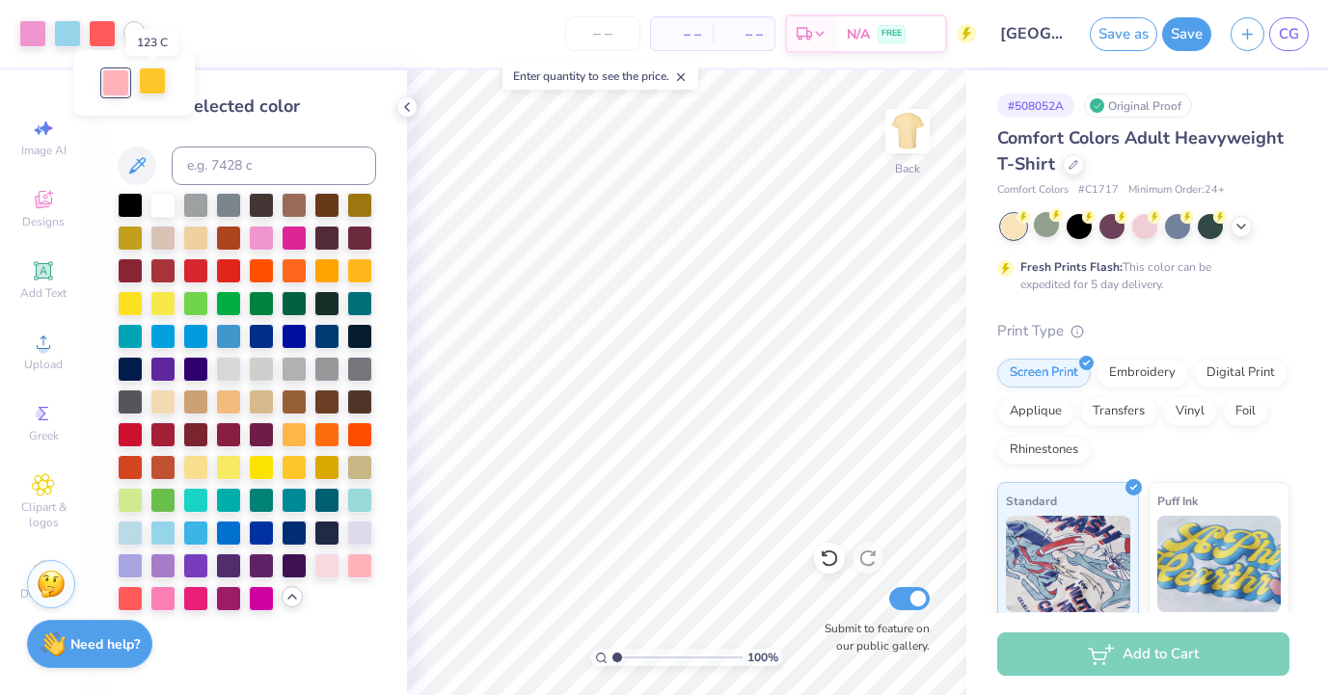
click at [150, 91] on div at bounding box center [152, 81] width 27 height 27
click at [251, 469] on div at bounding box center [261, 465] width 25 height 25
click at [228, 460] on div at bounding box center [228, 465] width 25 height 25
click at [162, 298] on div at bounding box center [162, 301] width 25 height 25
click at [130, 298] on div at bounding box center [130, 301] width 25 height 25
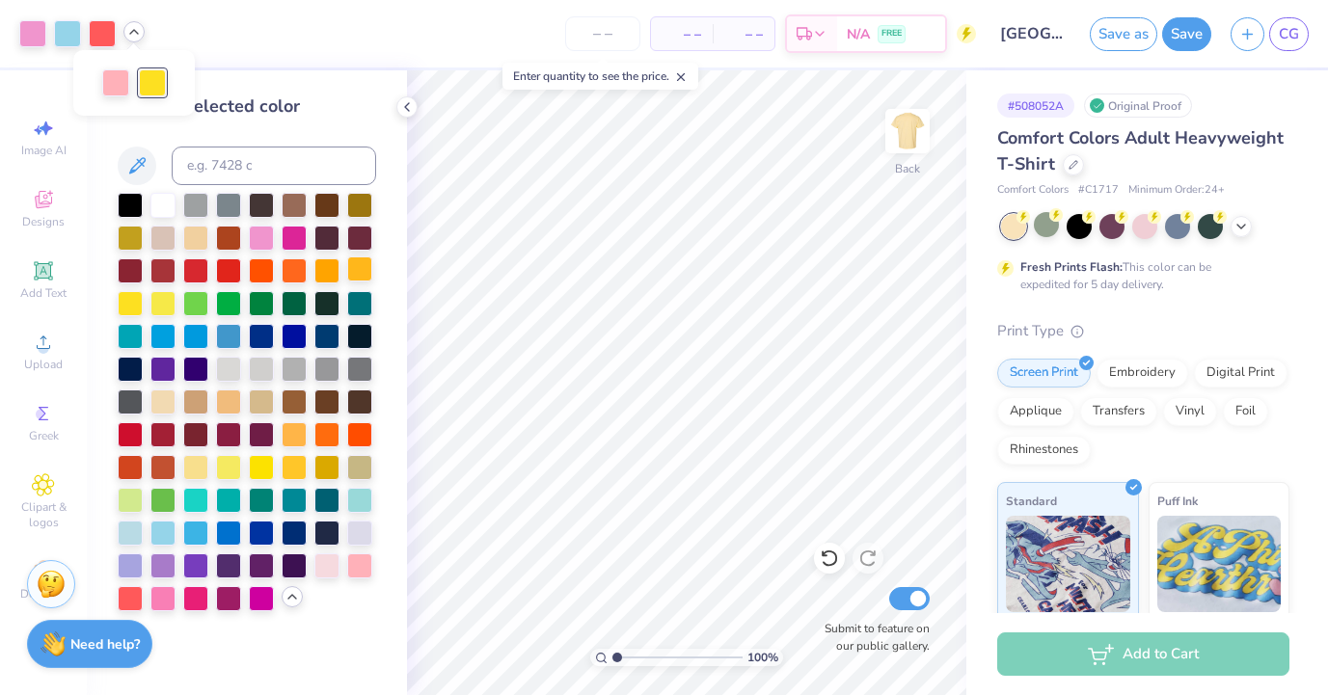
click at [370, 267] on div at bounding box center [359, 269] width 25 height 25
click at [116, 82] on div at bounding box center [115, 81] width 27 height 27
click at [267, 464] on div at bounding box center [261, 465] width 25 height 25
click at [337, 264] on div at bounding box center [326, 269] width 25 height 25
click at [296, 269] on div at bounding box center [294, 269] width 25 height 25
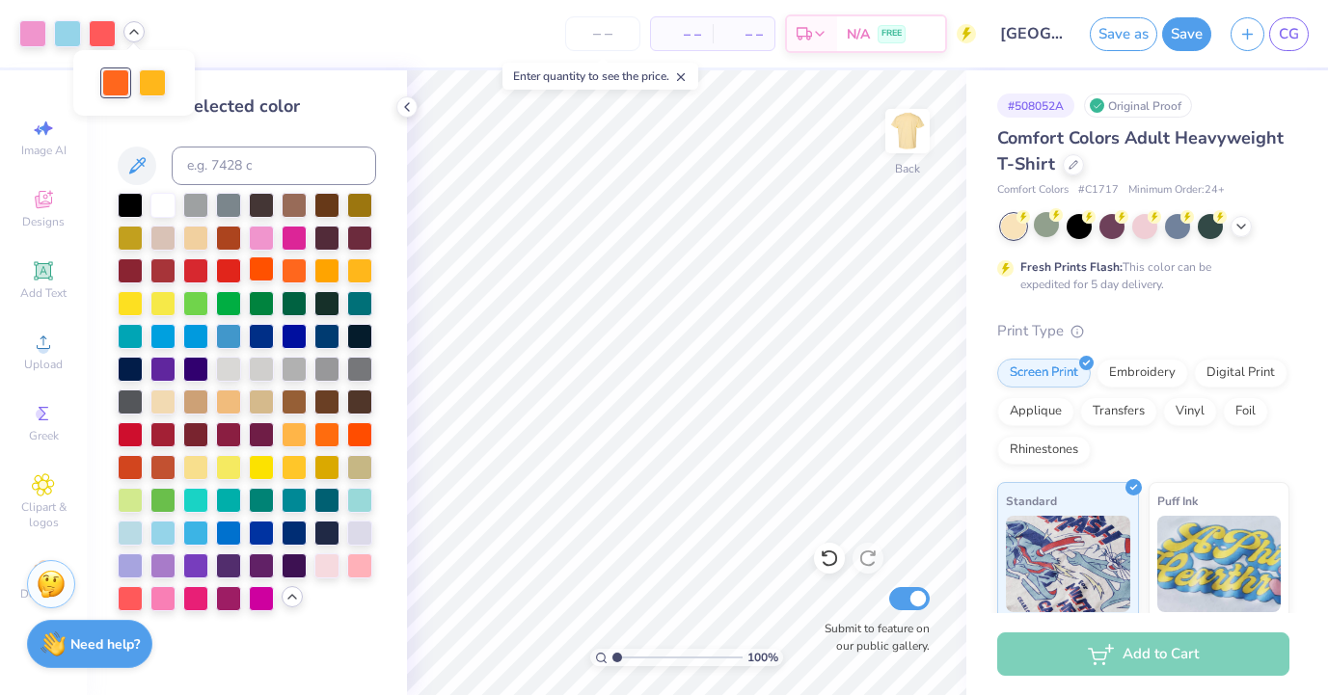
click at [260, 268] on div at bounding box center [261, 269] width 25 height 25
click at [270, 230] on div at bounding box center [261, 236] width 25 height 25
click at [298, 242] on div at bounding box center [294, 236] width 25 height 25
click at [824, 553] on icon at bounding box center [829, 558] width 19 height 19
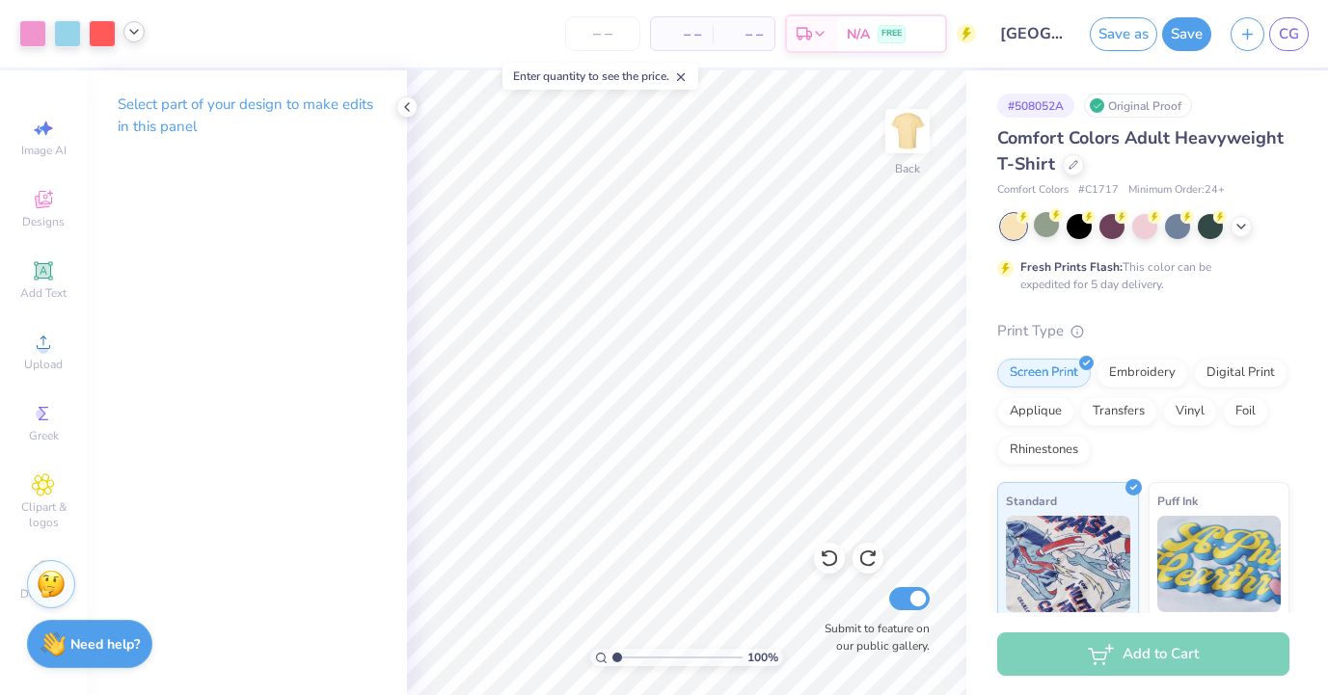
click at [138, 32] on icon at bounding box center [133, 31] width 15 height 15
click at [833, 558] on icon at bounding box center [829, 558] width 19 height 19
click at [135, 28] on icon at bounding box center [133, 31] width 15 height 15
click at [128, 90] on div at bounding box center [115, 81] width 27 height 27
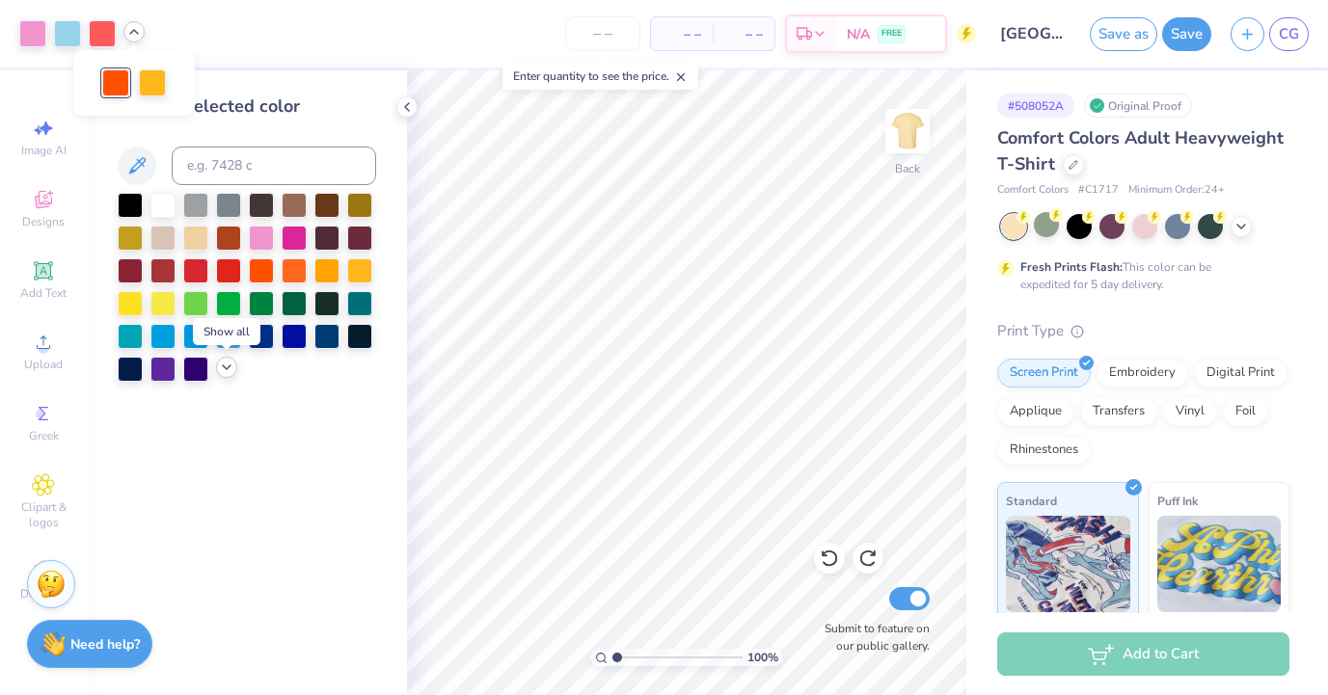
click at [221, 373] on icon at bounding box center [226, 367] width 15 height 15
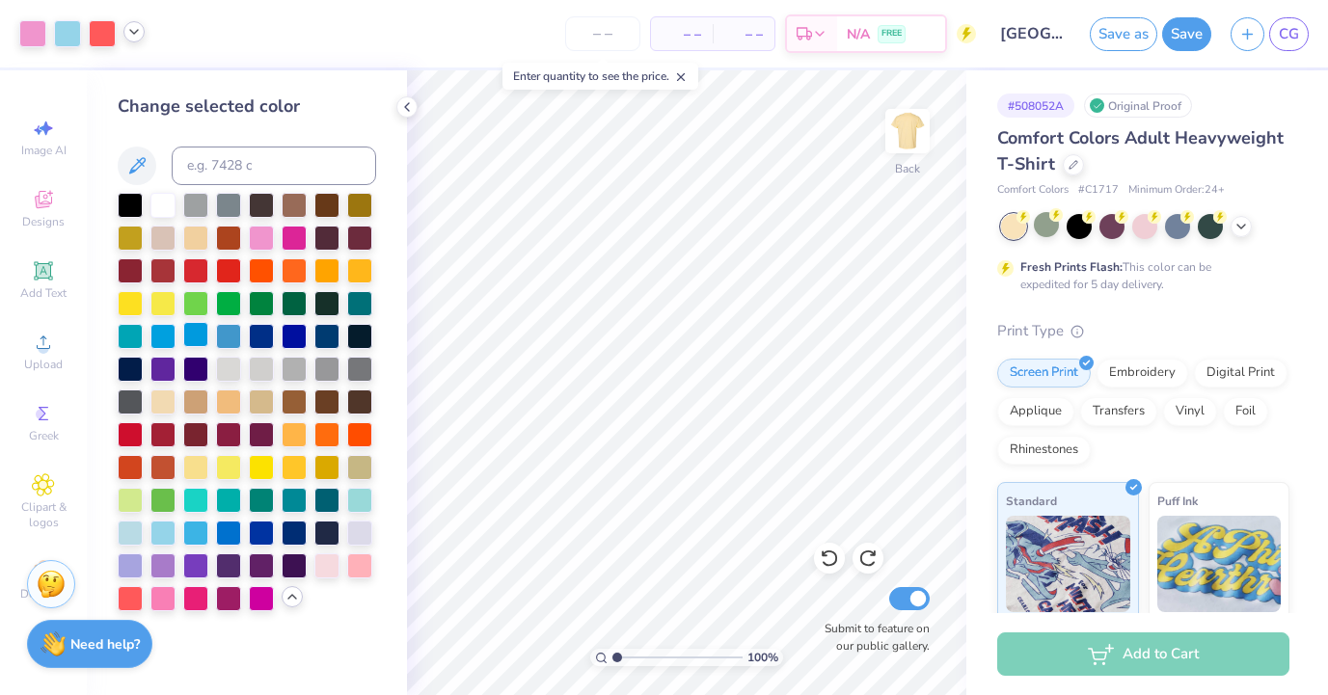
click at [191, 339] on div at bounding box center [195, 334] width 25 height 25
click at [136, 33] on icon at bounding box center [133, 31] width 15 height 15
click at [154, 83] on div at bounding box center [152, 81] width 27 height 27
click at [265, 471] on div at bounding box center [261, 465] width 25 height 25
click at [288, 474] on div at bounding box center [294, 465] width 25 height 25
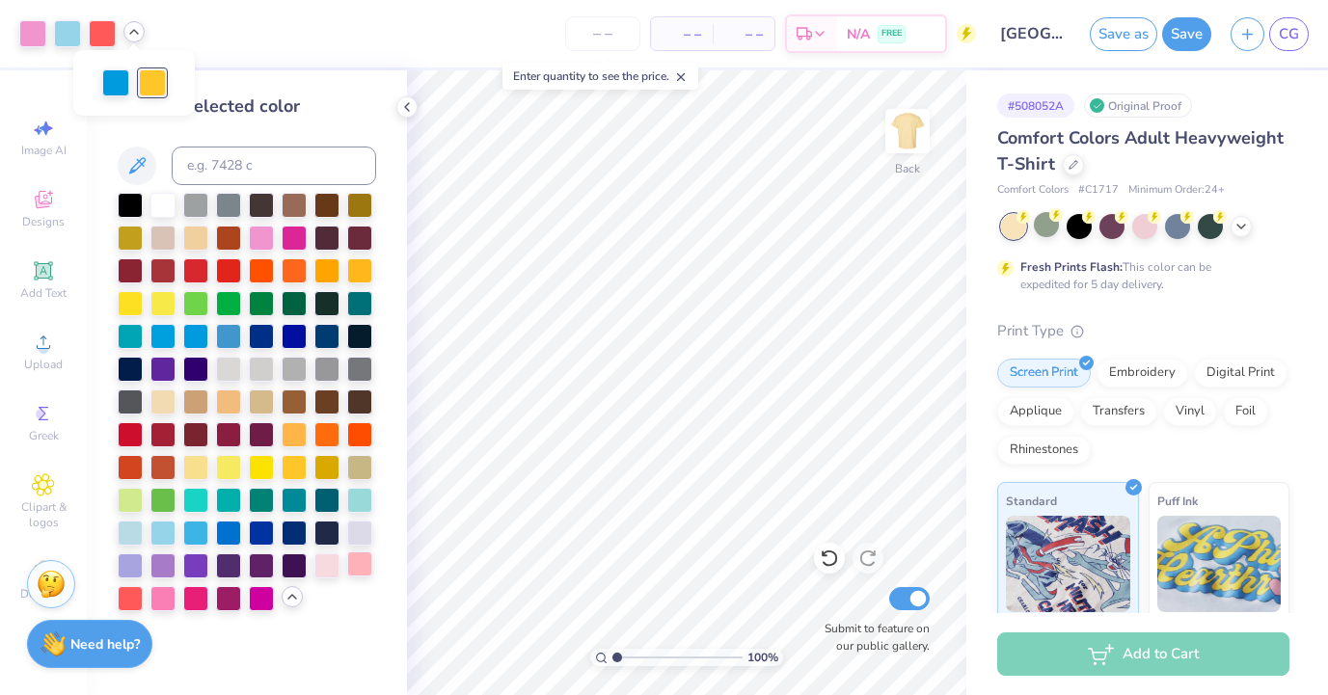
click at [364, 561] on div at bounding box center [359, 564] width 25 height 25
click at [290, 463] on div at bounding box center [294, 465] width 25 height 25
click at [261, 461] on div at bounding box center [261, 465] width 25 height 25
click at [298, 465] on div at bounding box center [294, 465] width 25 height 25
click at [121, 89] on div at bounding box center [115, 81] width 27 height 27
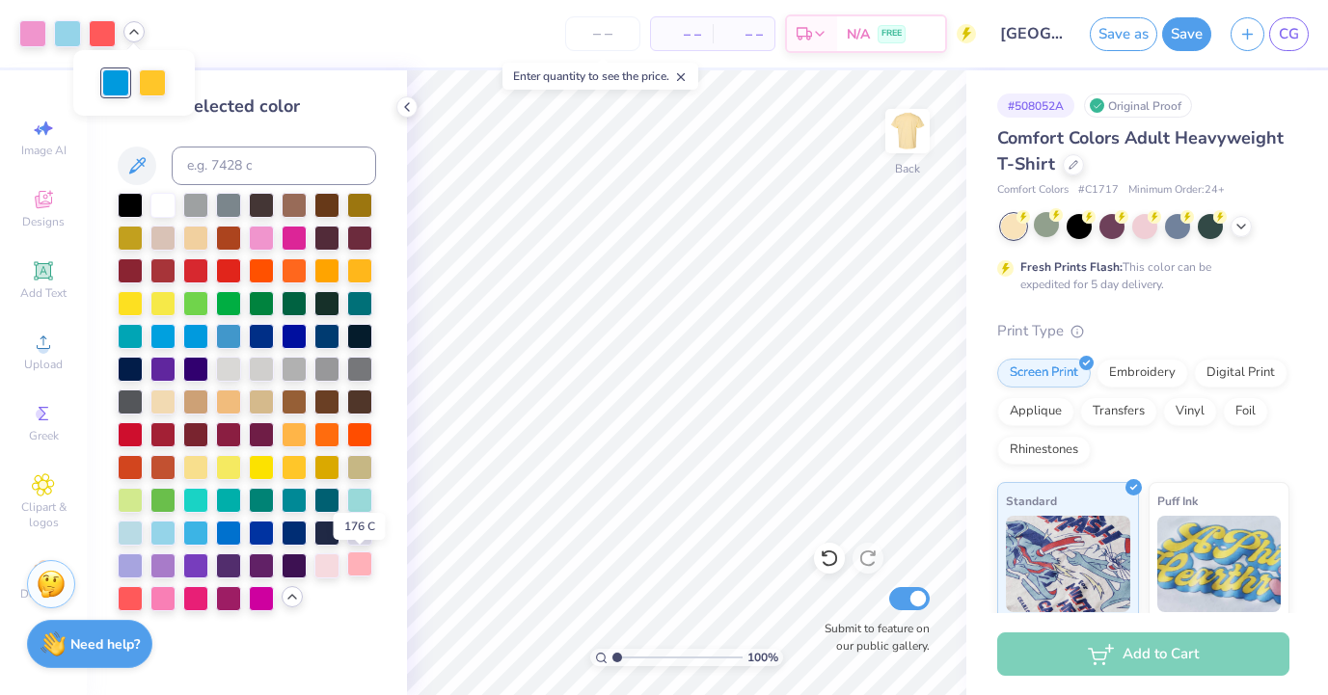
click at [358, 563] on div at bounding box center [359, 564] width 25 height 25
click at [106, 28] on div at bounding box center [102, 31] width 27 height 27
click at [133, 564] on div at bounding box center [130, 564] width 25 height 25
click at [368, 537] on div at bounding box center [359, 531] width 25 height 25
click at [610, 41] on input "number" at bounding box center [602, 33] width 75 height 35
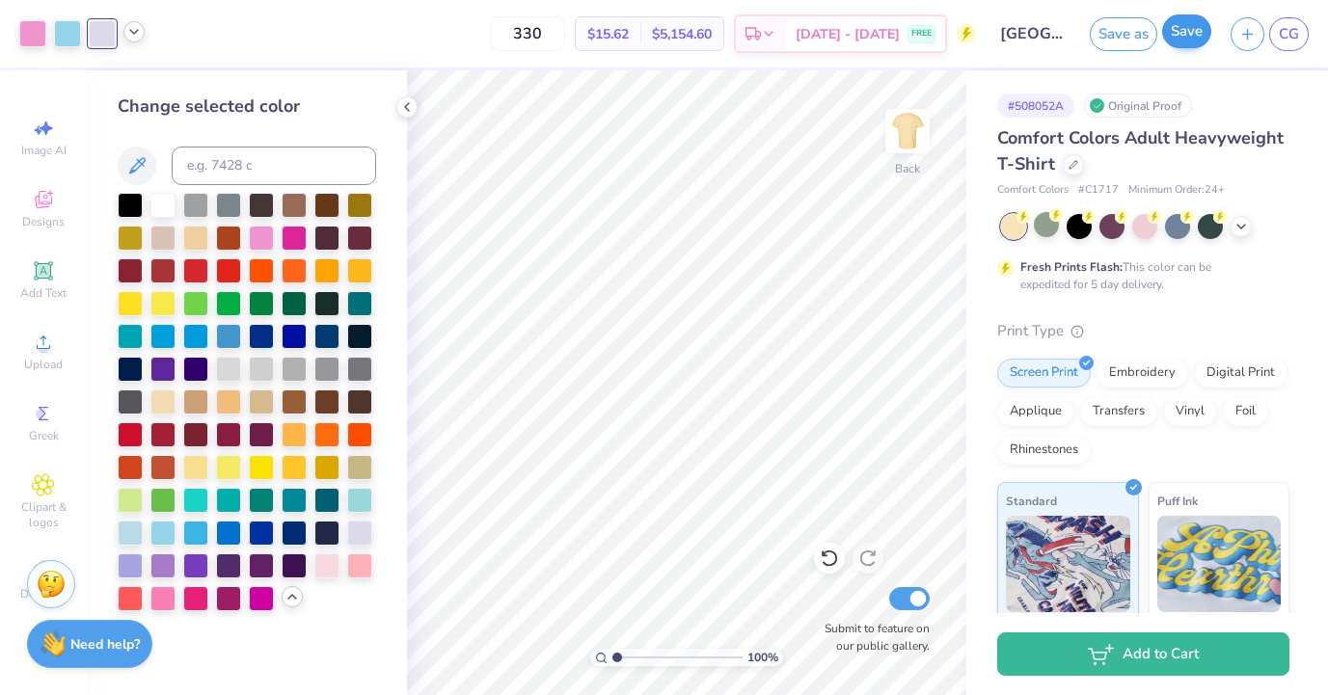
type input "330"
click at [1176, 31] on button "Save" at bounding box center [1186, 31] width 49 height 34
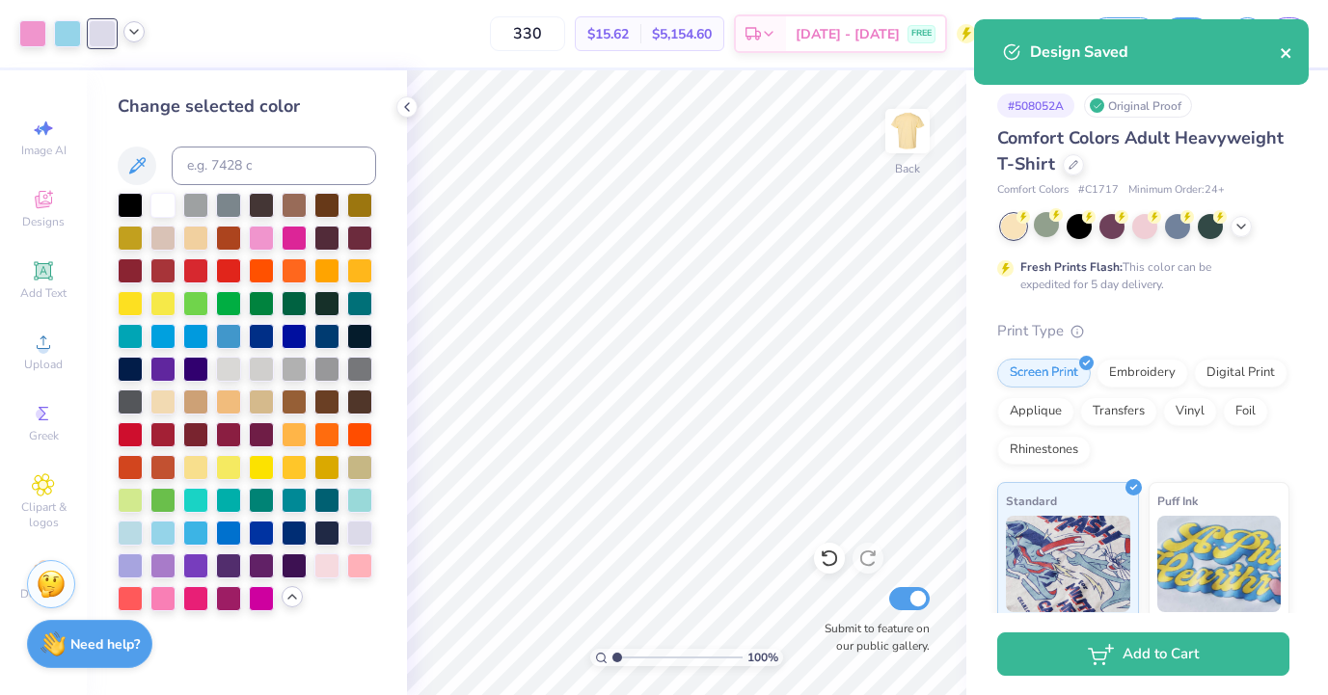
click at [1288, 53] on icon "close" at bounding box center [1287, 52] width 14 height 15
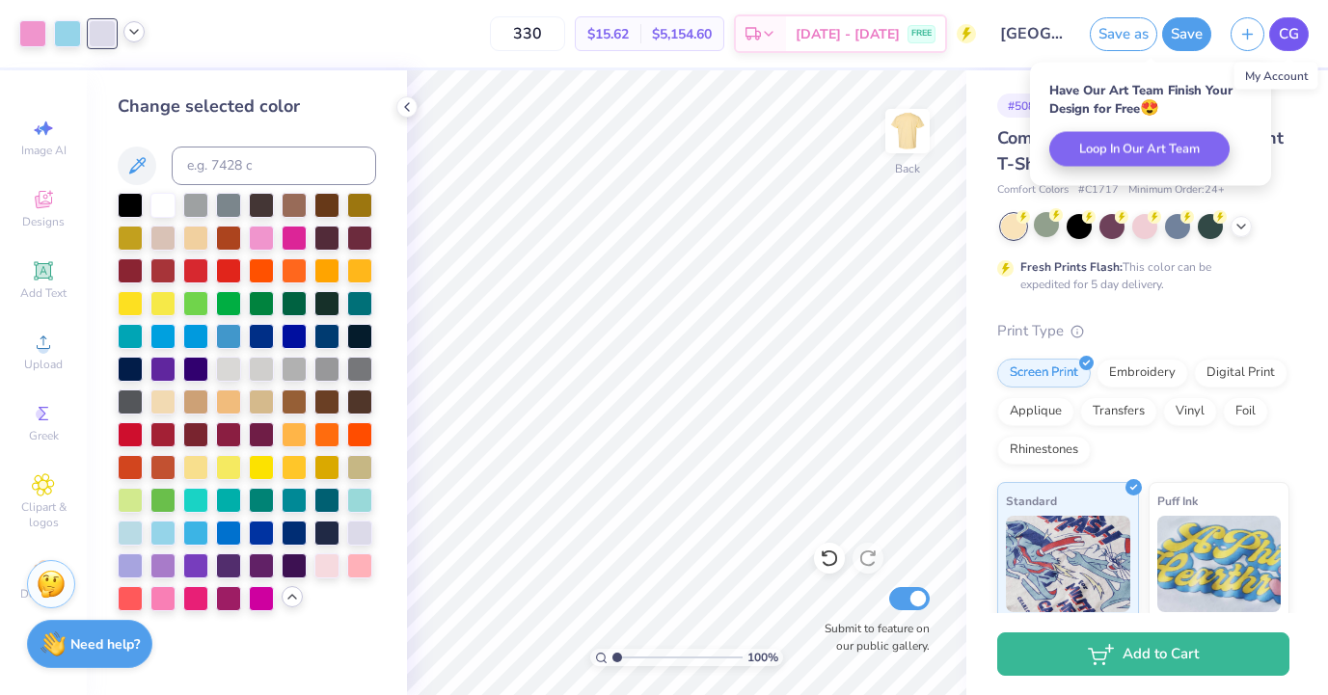
click at [1285, 40] on span "CG" at bounding box center [1289, 34] width 20 height 22
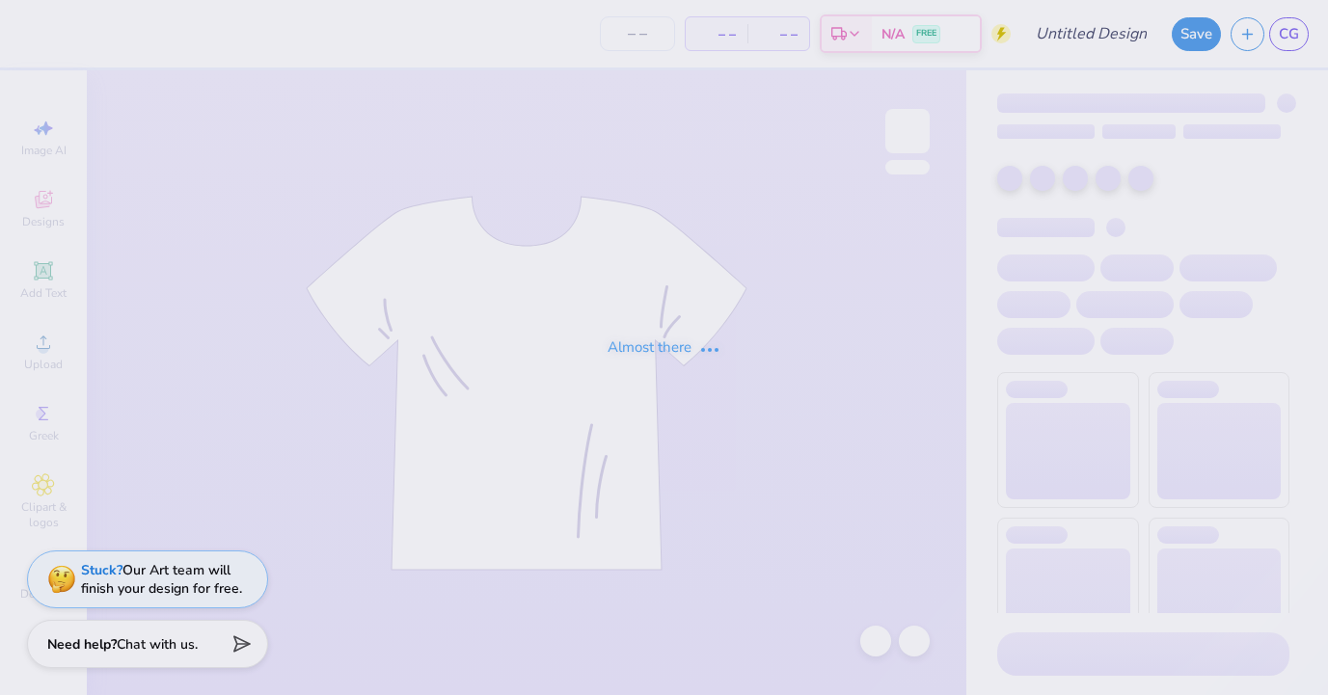
type input "[GEOGRAPHIC_DATA] : [PERSON_NAME]"
type input "330"
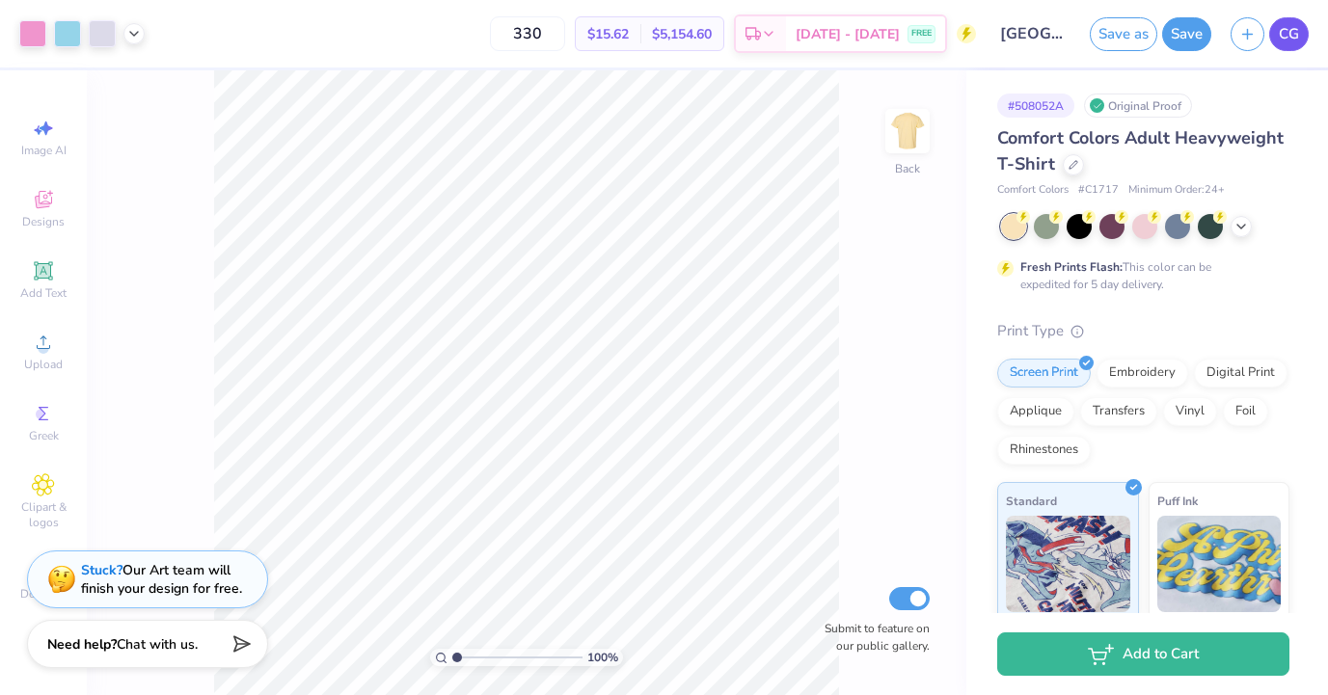
click at [1286, 42] on span "CG" at bounding box center [1289, 34] width 20 height 22
